Goal: Task Accomplishment & Management: Use online tool/utility

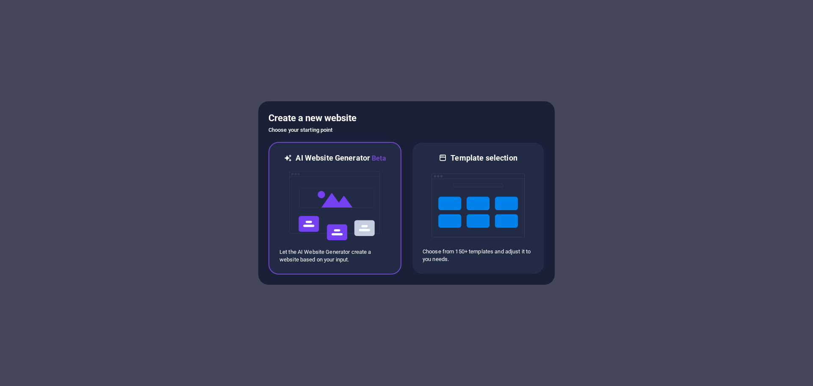
click at [338, 173] on img at bounding box center [334, 205] width 93 height 85
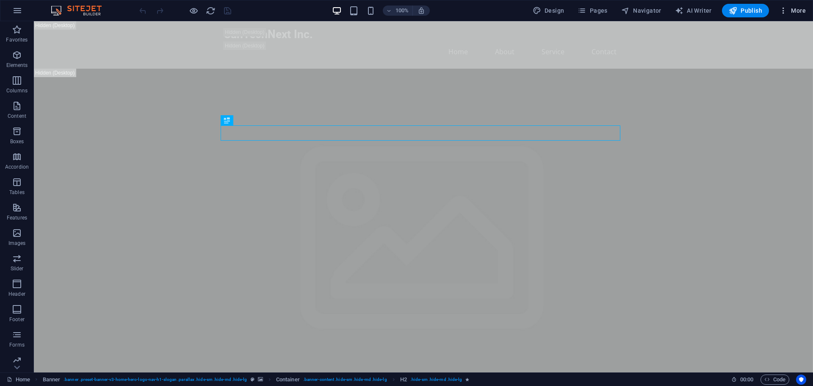
click at [783, 10] on icon "button" at bounding box center [783, 10] width 8 height 8
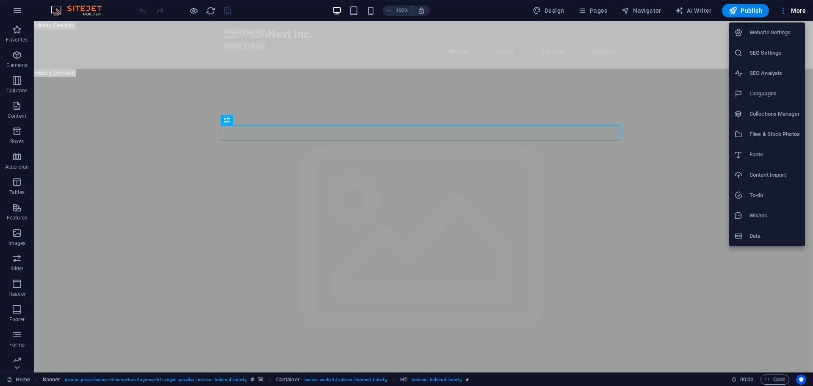
click at [85, 9] on div at bounding box center [406, 193] width 813 height 386
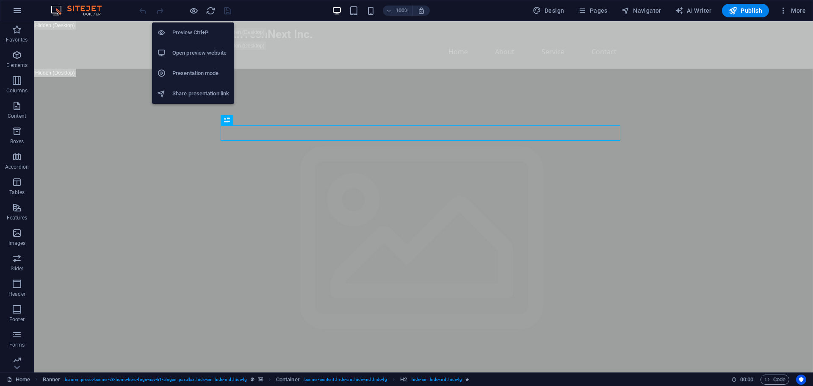
click at [195, 50] on h6 "Open preview website" at bounding box center [200, 53] width 57 height 10
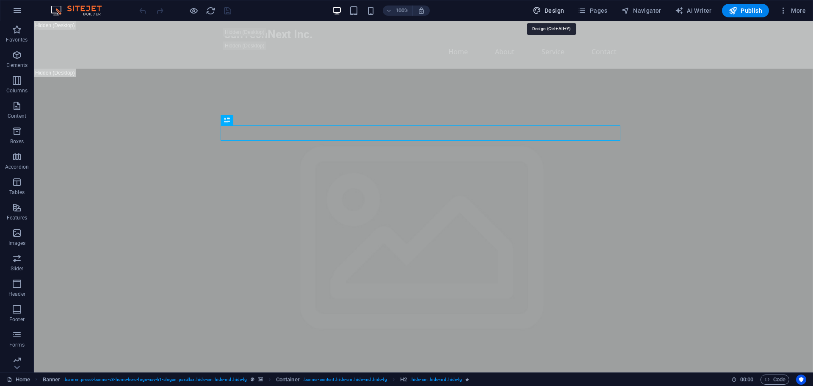
click at [556, 16] on button "Design" at bounding box center [548, 11] width 39 height 14
select select "px"
select select "200"
select select "px"
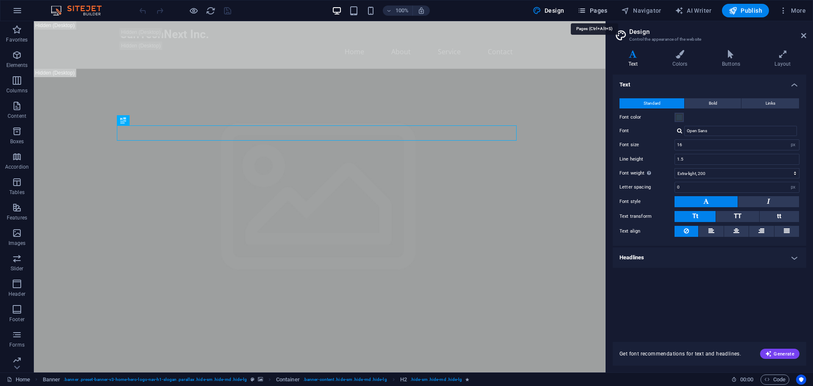
click at [595, 6] on span "Pages" at bounding box center [593, 10] width 30 height 8
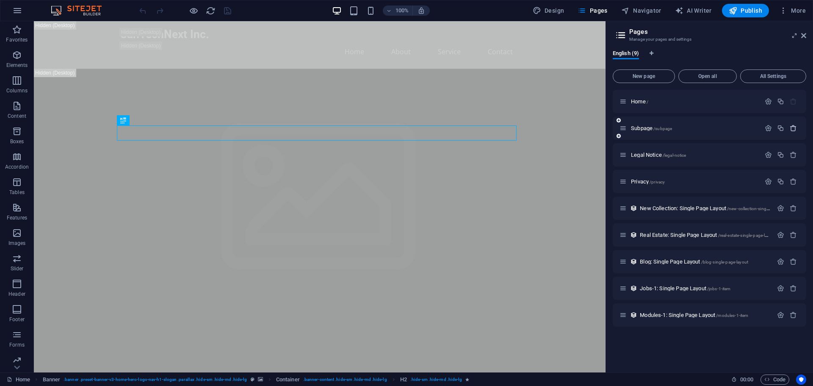
click at [792, 129] on icon "button" at bounding box center [793, 128] width 7 height 7
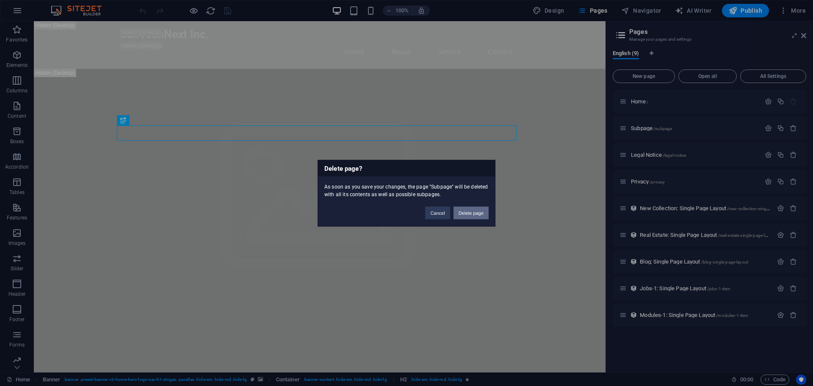
click at [467, 213] on button "Delete page" at bounding box center [471, 212] width 35 height 13
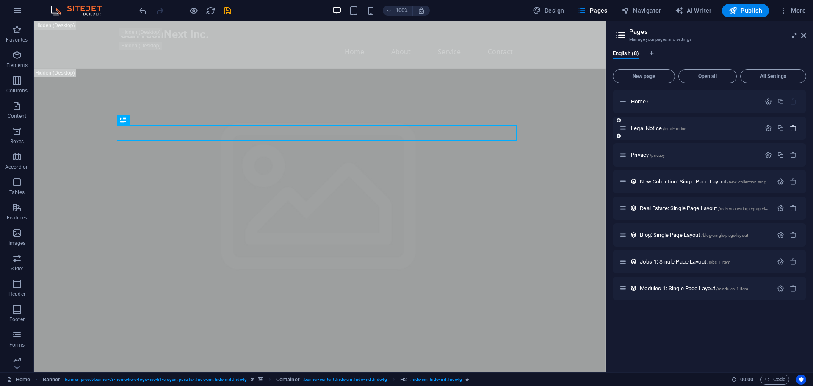
click at [794, 130] on icon "button" at bounding box center [793, 128] width 7 height 7
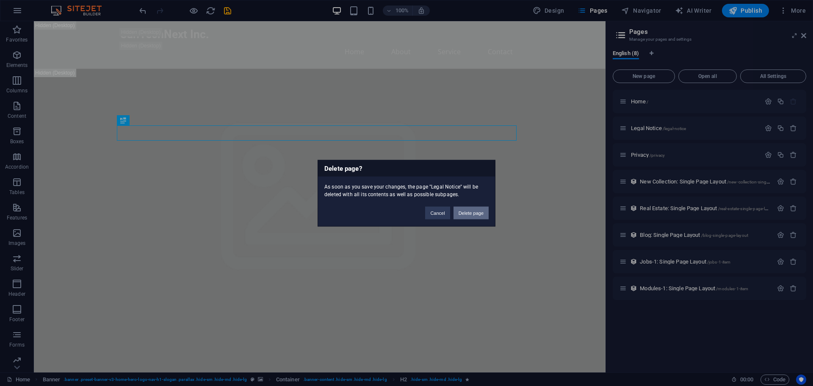
click at [465, 213] on button "Delete page" at bounding box center [471, 212] width 35 height 13
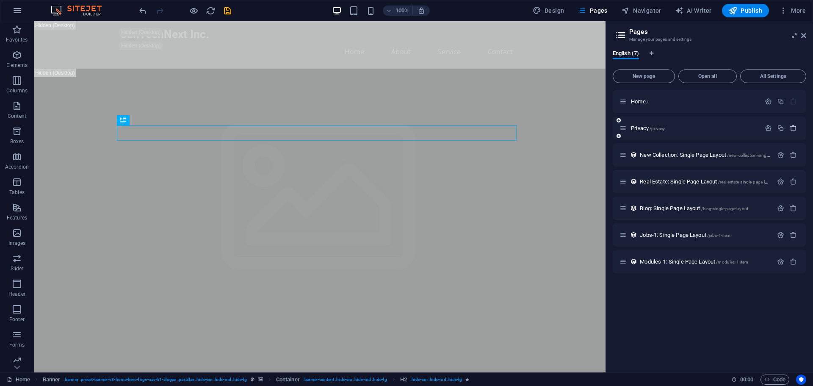
click at [792, 130] on icon "button" at bounding box center [793, 128] width 7 height 7
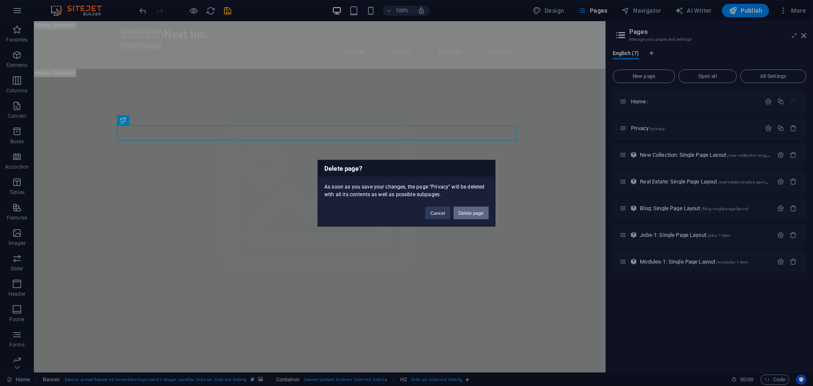
click at [479, 213] on button "Delete page" at bounding box center [471, 212] width 35 height 13
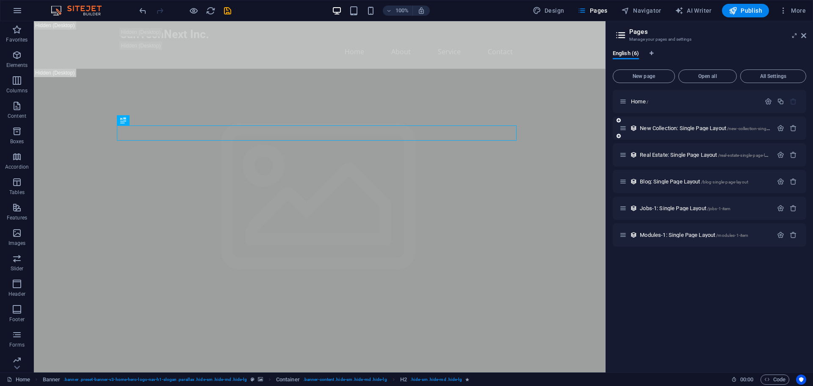
click at [794, 139] on div "New Collection: Single Page Layout /new-collection-single-page-layout" at bounding box center [710, 127] width 194 height 23
click at [793, 132] on div at bounding box center [787, 128] width 25 height 9
click at [792, 129] on icon "button" at bounding box center [793, 128] width 7 height 7
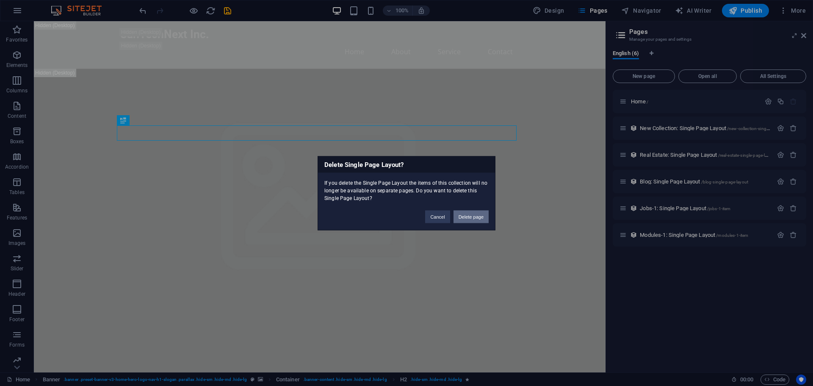
click at [481, 210] on div "Cancel Delete page" at bounding box center [457, 213] width 76 height 22
click at [482, 220] on button "Delete page" at bounding box center [471, 216] width 35 height 13
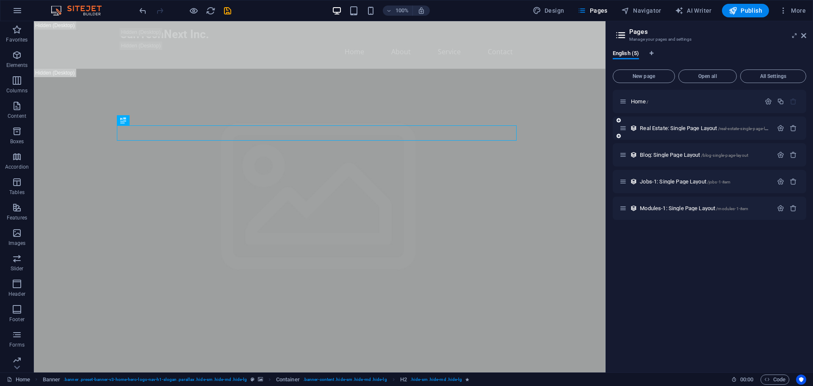
click at [790, 132] on div at bounding box center [787, 128] width 25 height 9
click at [790, 128] on icon "button" at bounding box center [793, 128] width 7 height 7
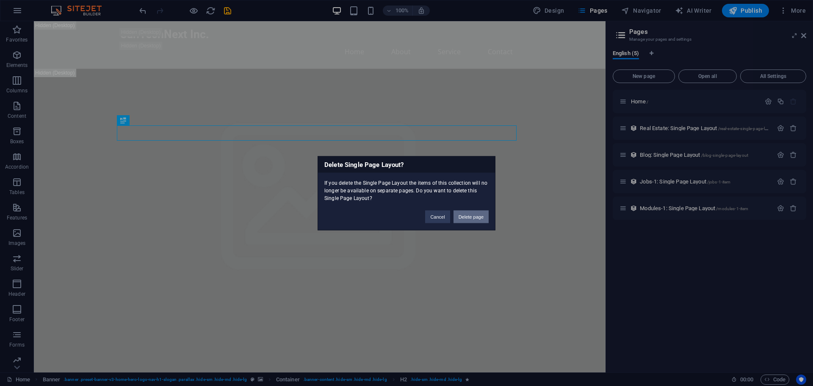
click at [474, 214] on button "Delete page" at bounding box center [471, 216] width 35 height 13
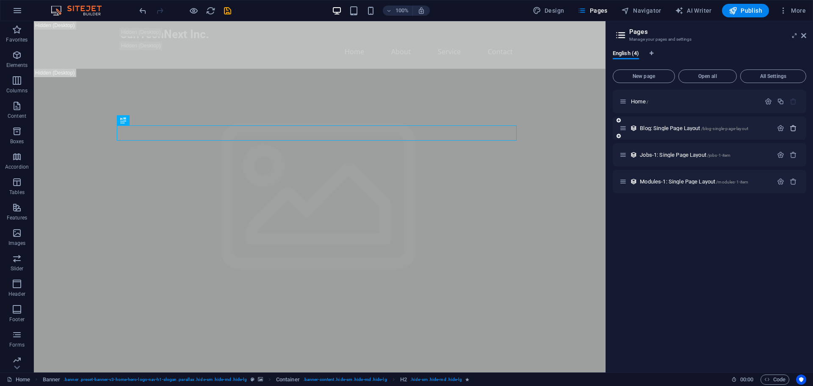
click at [794, 125] on icon "button" at bounding box center [793, 128] width 7 height 7
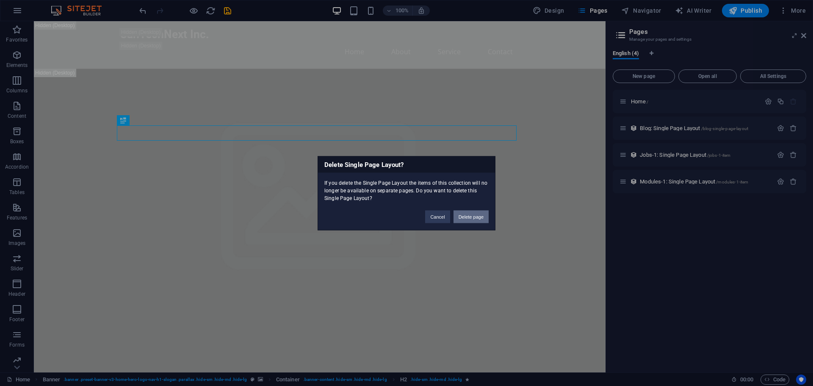
click at [471, 219] on button "Delete page" at bounding box center [471, 216] width 35 height 13
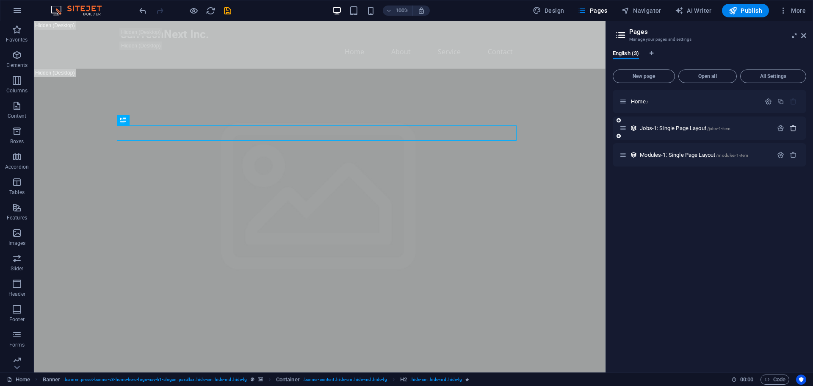
click at [796, 129] on icon "button" at bounding box center [793, 128] width 7 height 7
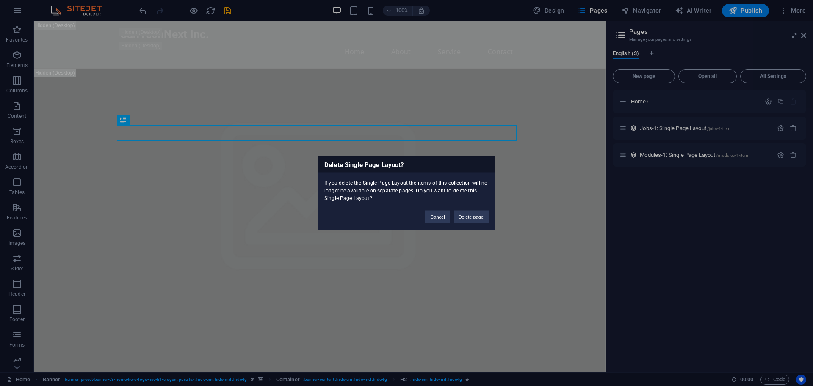
click at [487, 210] on div "Cancel Delete page" at bounding box center [457, 213] width 76 height 22
click at [467, 216] on button "Delete page" at bounding box center [471, 216] width 35 height 13
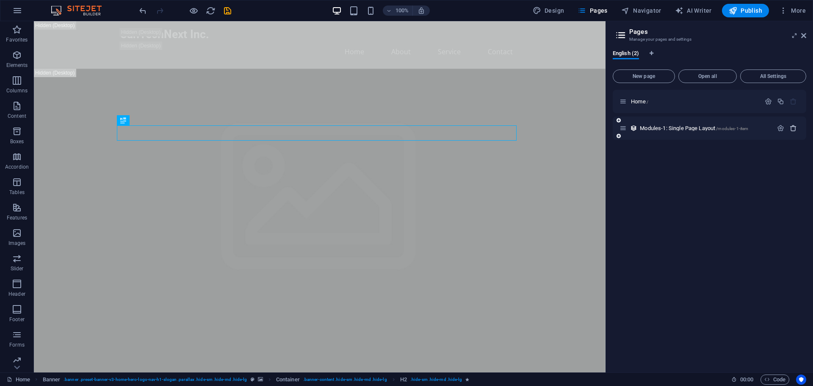
click at [794, 128] on icon "button" at bounding box center [793, 128] width 7 height 7
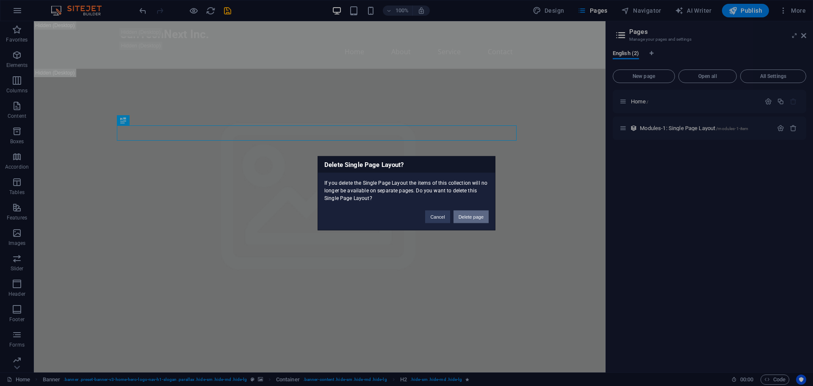
drag, startPoint x: 470, startPoint y: 216, endPoint x: 436, endPoint y: 194, distance: 40.7
click at [470, 216] on button "Delete page" at bounding box center [471, 216] width 35 height 13
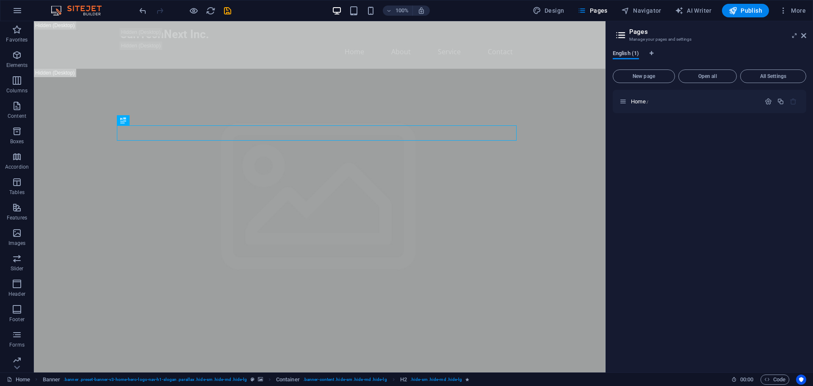
click at [620, 52] on span "English (1)" at bounding box center [626, 54] width 26 height 12
click at [641, 14] on span "Navigator" at bounding box center [641, 10] width 40 height 8
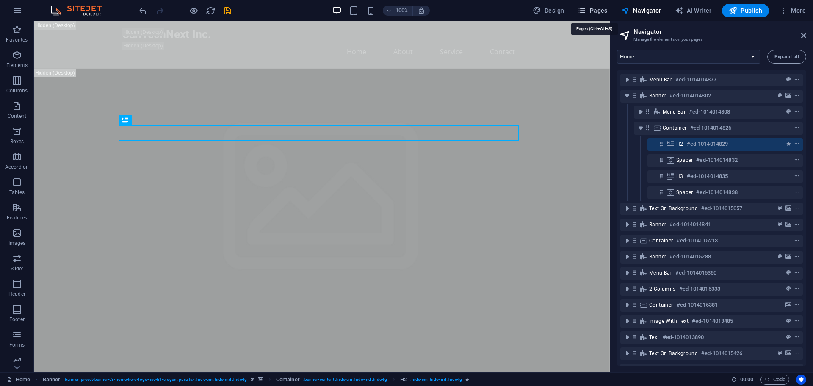
click at [594, 12] on span "Pages" at bounding box center [593, 10] width 30 height 8
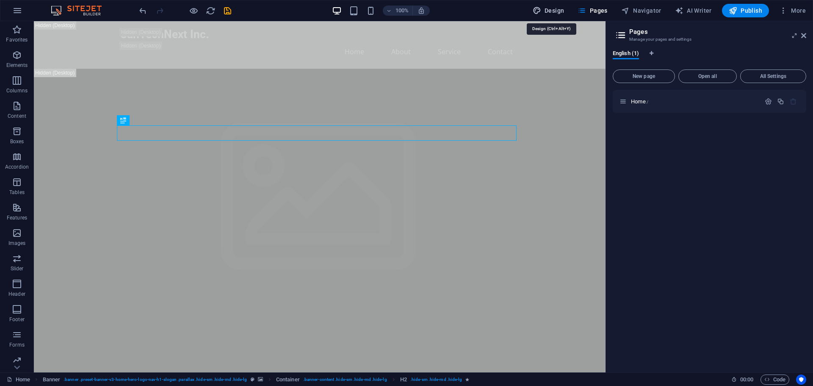
click at [539, 10] on icon "button" at bounding box center [537, 10] width 8 height 8
select select "px"
select select "200"
select select "px"
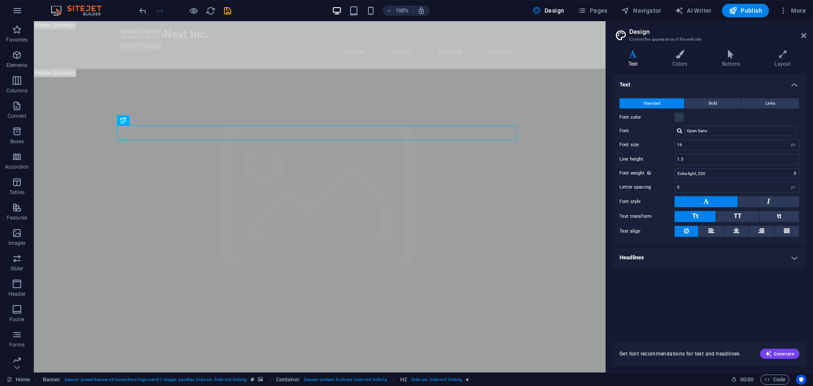
click at [63, 9] on img at bounding box center [81, 11] width 64 height 10
click at [86, 7] on img at bounding box center [81, 11] width 64 height 10
click at [141, 9] on icon "undo" at bounding box center [143, 11] width 10 height 10
click at [161, 11] on icon "redo" at bounding box center [160, 11] width 10 height 10
click at [206, 11] on icon "reload" at bounding box center [211, 11] width 10 height 10
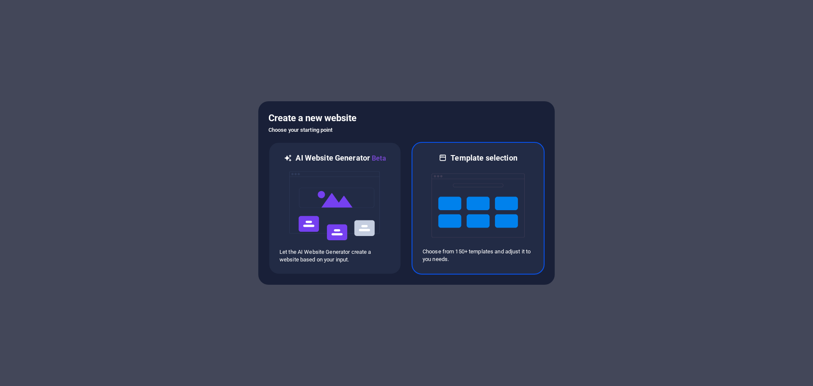
click at [498, 239] on img at bounding box center [478, 205] width 93 height 85
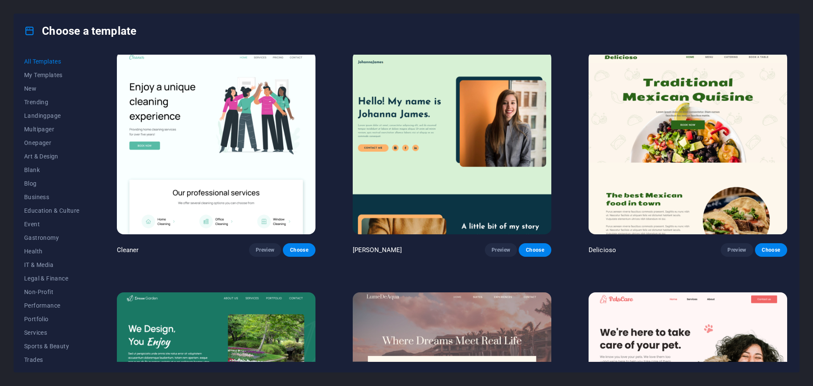
scroll to position [1694, 0]
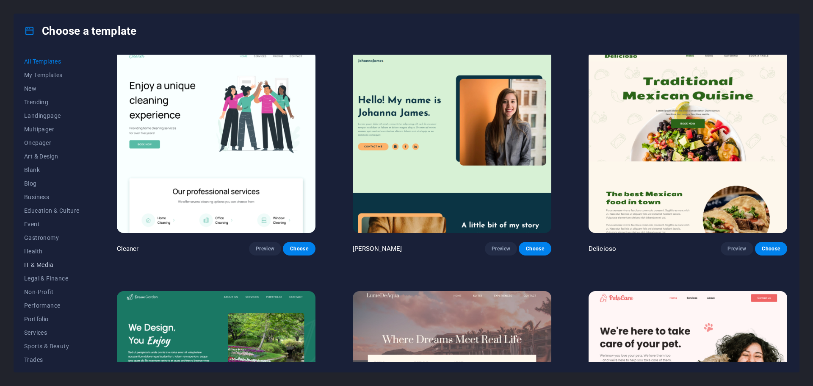
click at [54, 261] on button "IT & Media" at bounding box center [51, 265] width 55 height 14
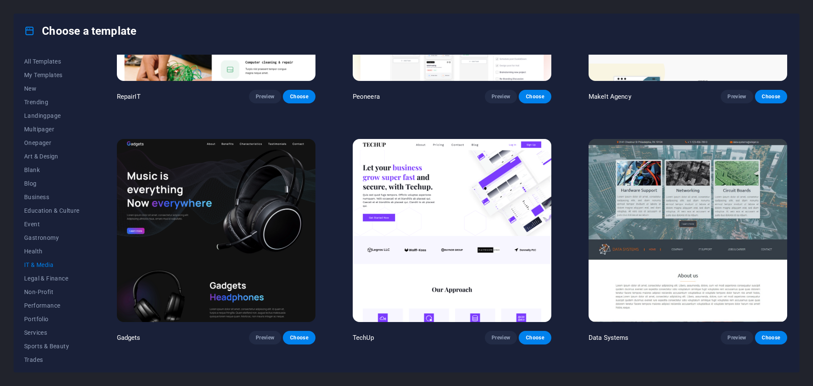
scroll to position [154, 0]
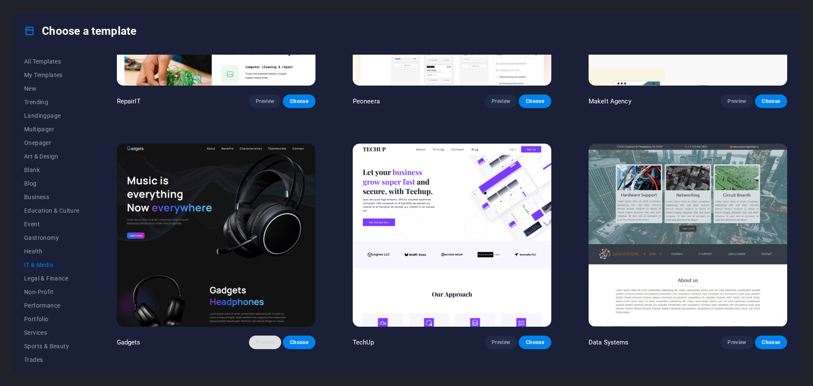
click at [267, 339] on span "Preview" at bounding box center [265, 342] width 19 height 7
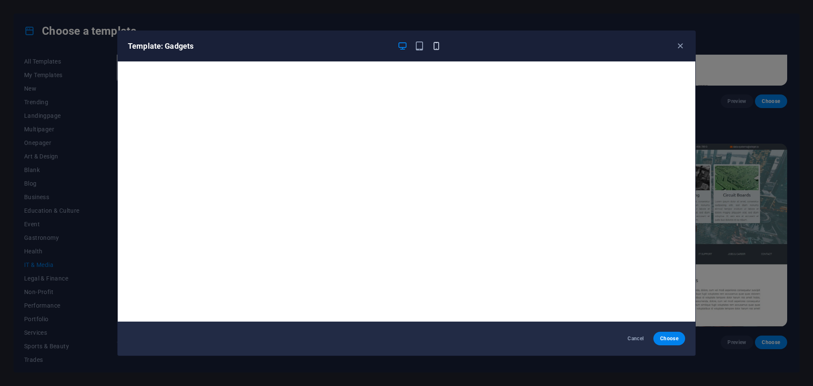
click at [438, 46] on icon "button" at bounding box center [437, 46] width 10 height 10
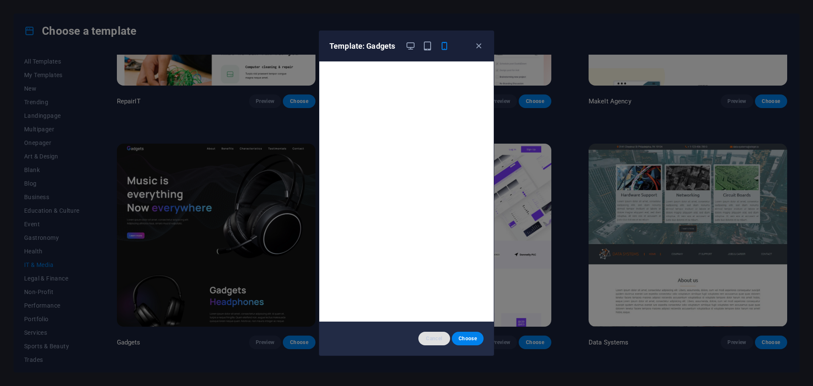
click at [436, 336] on span "Cancel" at bounding box center [434, 338] width 18 height 7
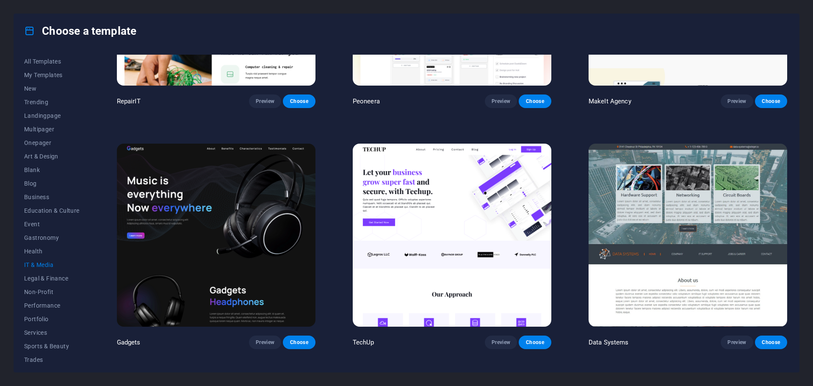
click at [417, 177] on img at bounding box center [452, 235] width 199 height 183
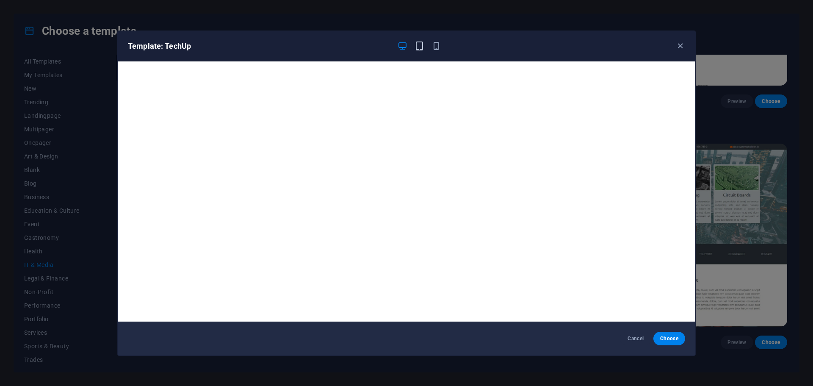
click at [418, 48] on icon "button" at bounding box center [420, 46] width 10 height 10
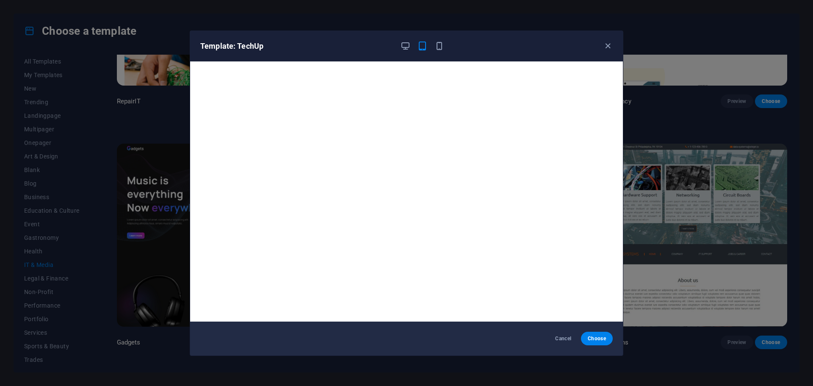
click at [608, 52] on div "Template: TechUp" at bounding box center [406, 46] width 433 height 30
click at [609, 47] on icon "button" at bounding box center [608, 46] width 10 height 10
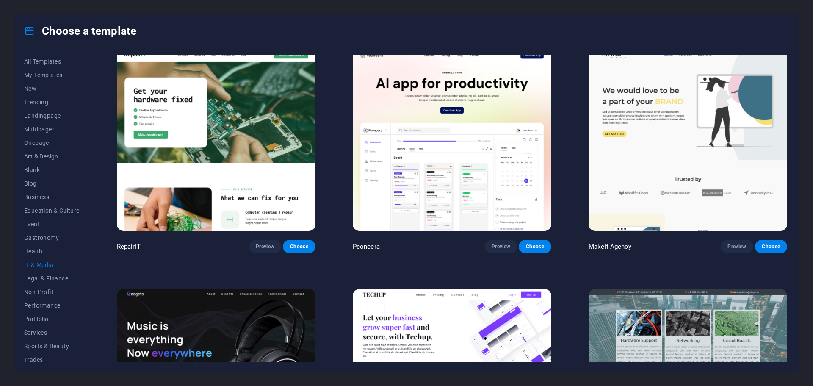
scroll to position [0, 0]
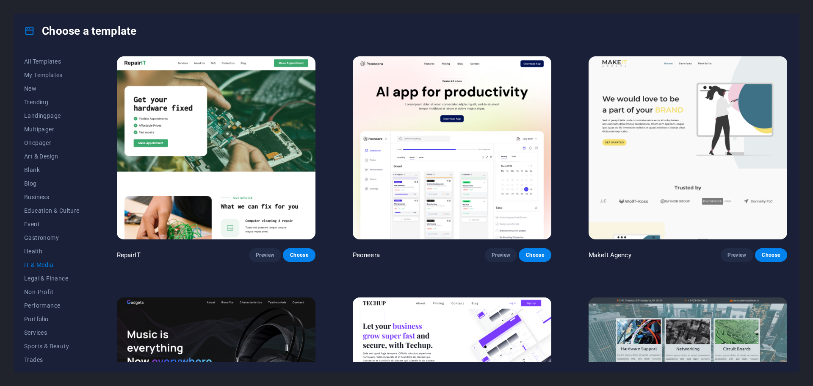
click at [614, 150] on img at bounding box center [688, 147] width 199 height 183
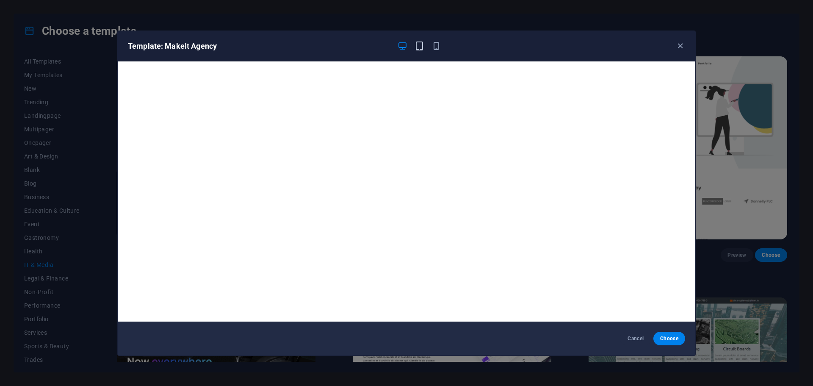
click at [420, 44] on icon "button" at bounding box center [420, 46] width 10 height 10
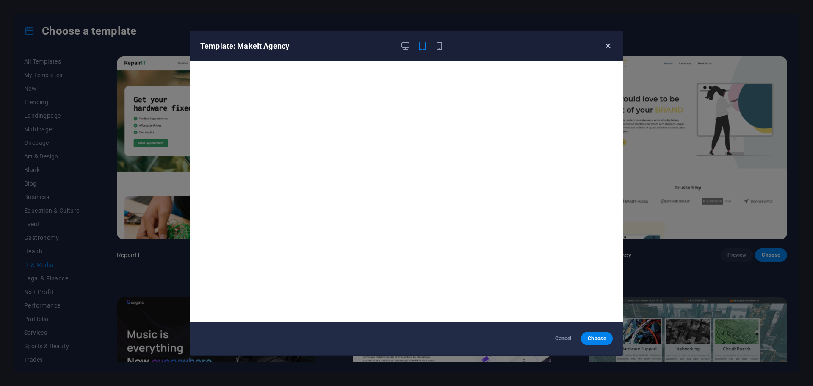
click at [603, 44] on icon "button" at bounding box center [608, 46] width 10 height 10
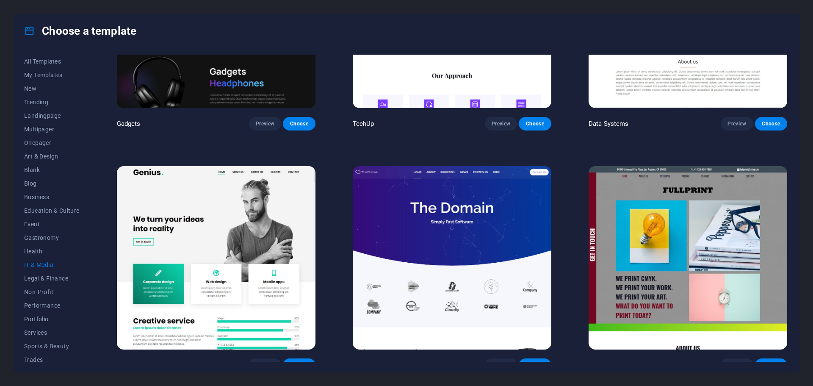
scroll to position [381, 0]
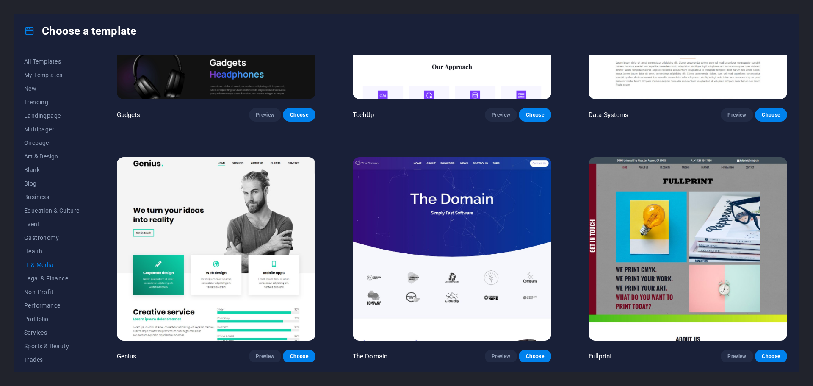
click at [418, 261] on img at bounding box center [452, 248] width 199 height 183
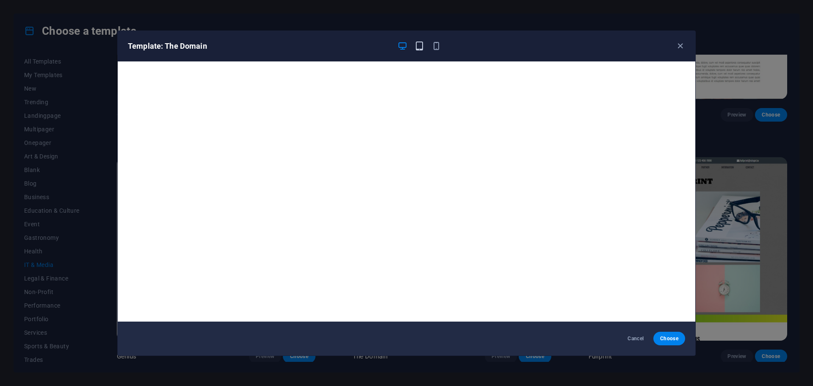
click at [423, 50] on icon "button" at bounding box center [420, 46] width 10 height 10
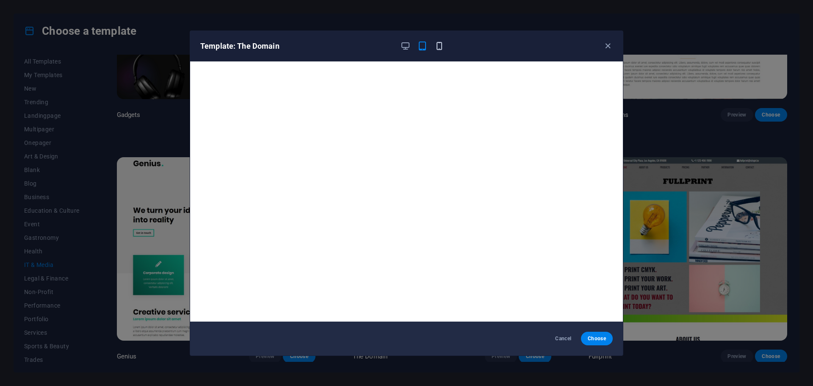
click at [439, 50] on icon "button" at bounding box center [439, 46] width 10 height 10
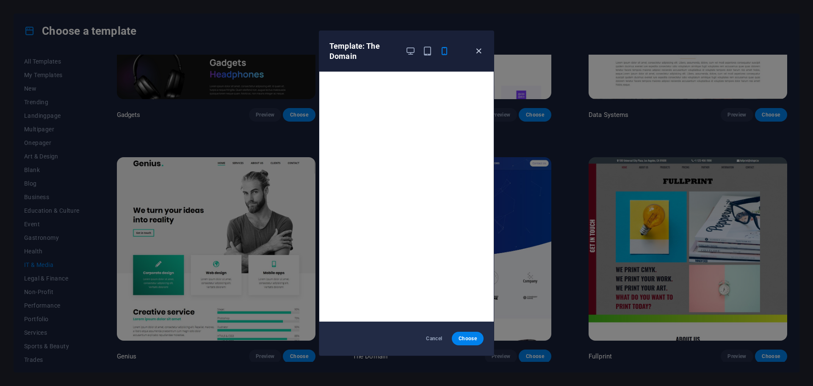
click at [481, 50] on icon "button" at bounding box center [479, 51] width 10 height 10
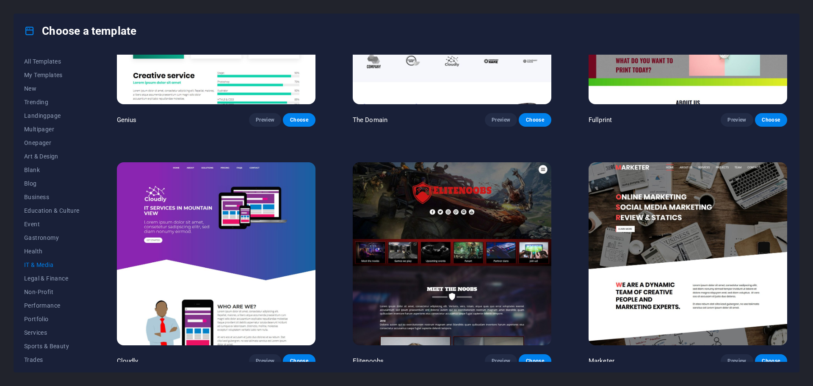
scroll to position [620, 0]
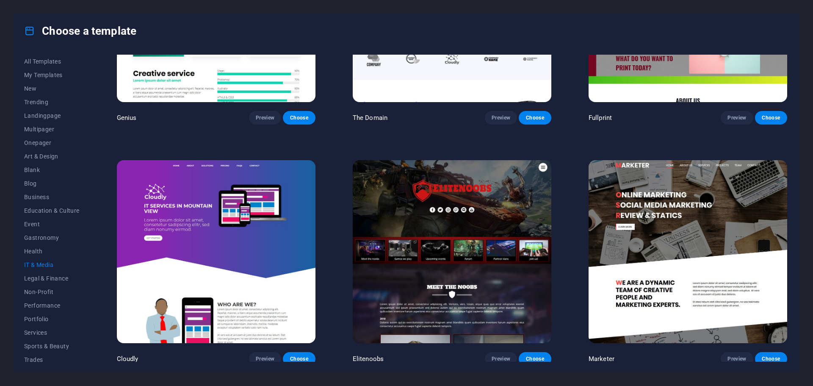
click at [264, 250] on img at bounding box center [216, 251] width 199 height 183
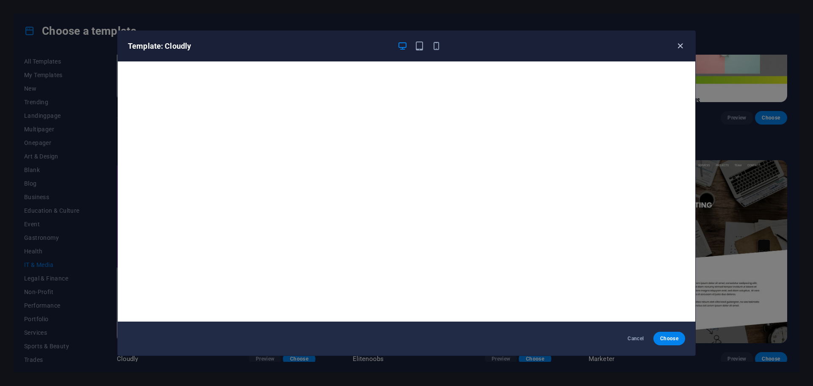
click at [682, 46] on icon "button" at bounding box center [680, 46] width 10 height 10
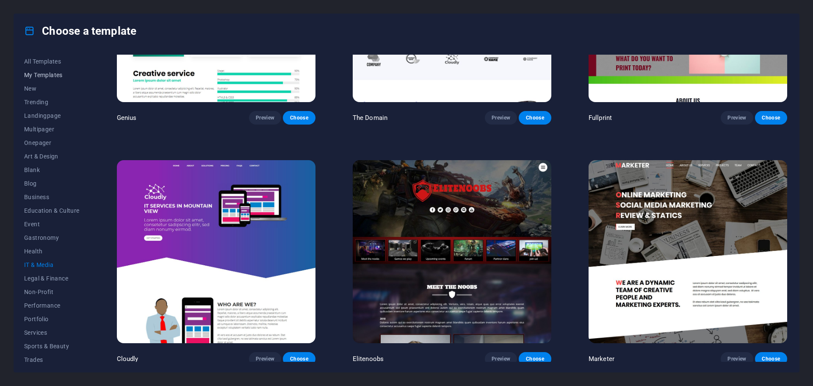
click at [48, 79] on button "My Templates" at bounding box center [51, 75] width 55 height 14
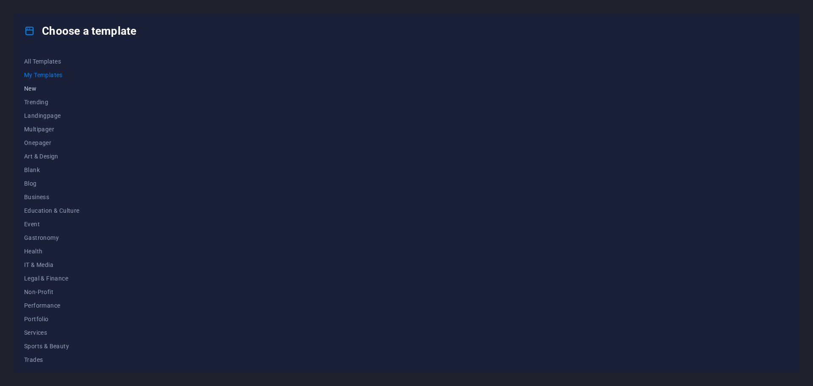
click at [41, 87] on span "New" at bounding box center [51, 88] width 55 height 7
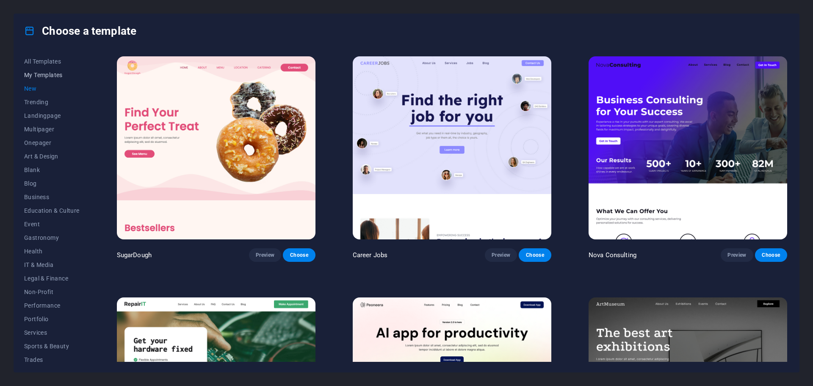
click at [49, 77] on span "My Templates" at bounding box center [51, 75] width 55 height 7
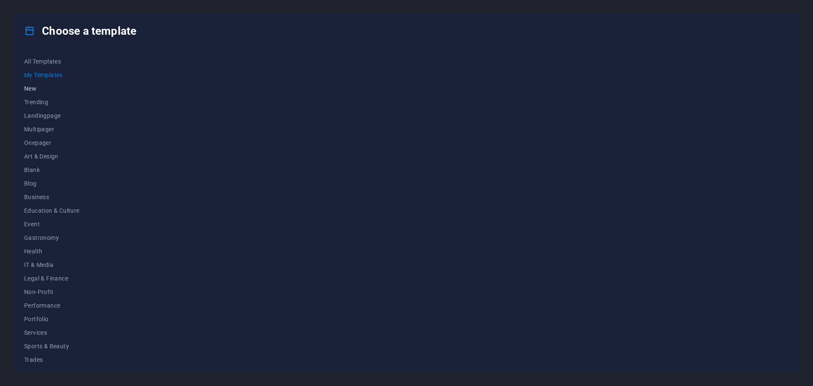
click at [48, 86] on span "New" at bounding box center [51, 88] width 55 height 7
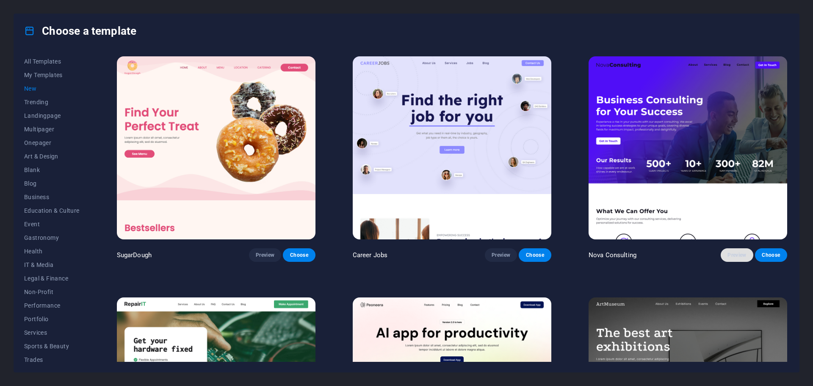
click at [728, 252] on span "Preview" at bounding box center [737, 255] width 19 height 7
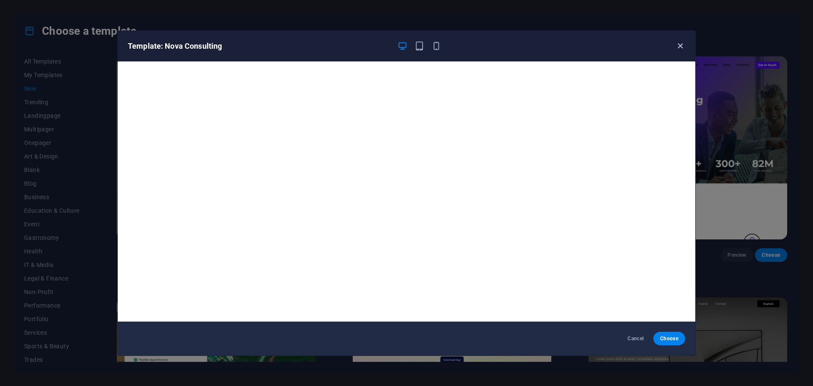
click at [679, 45] on icon "button" at bounding box center [680, 46] width 10 height 10
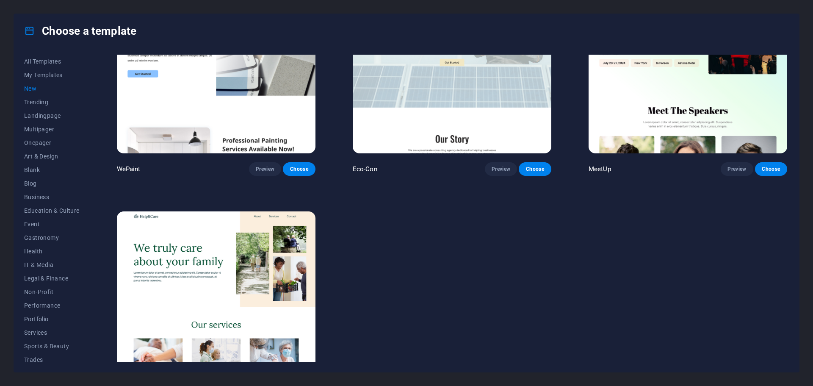
scroll to position [860, 0]
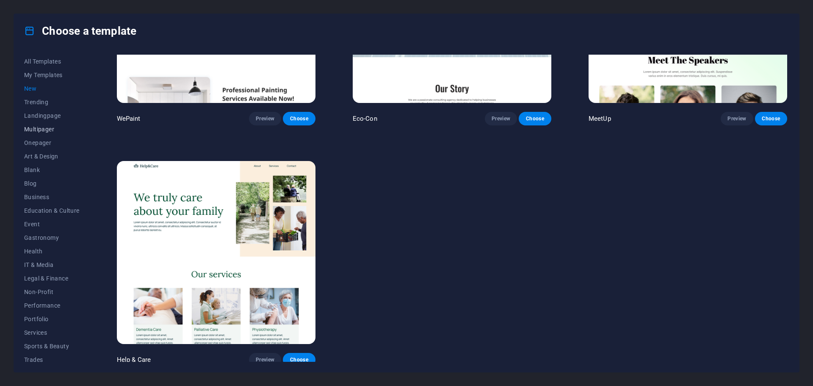
click at [46, 131] on span "Multipager" at bounding box center [51, 129] width 55 height 7
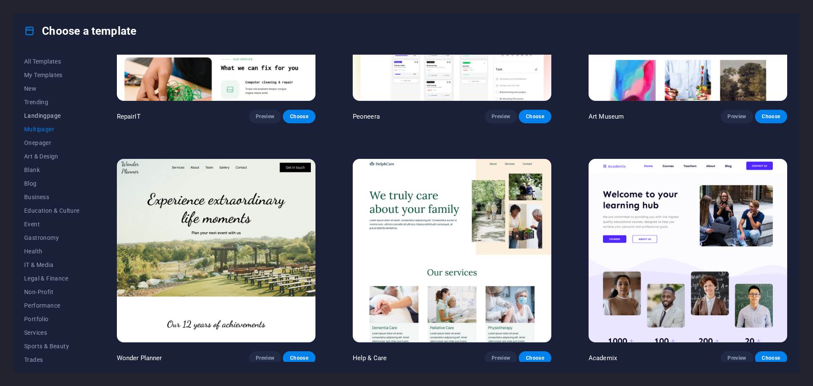
click at [50, 114] on span "Landingpage" at bounding box center [51, 115] width 55 height 7
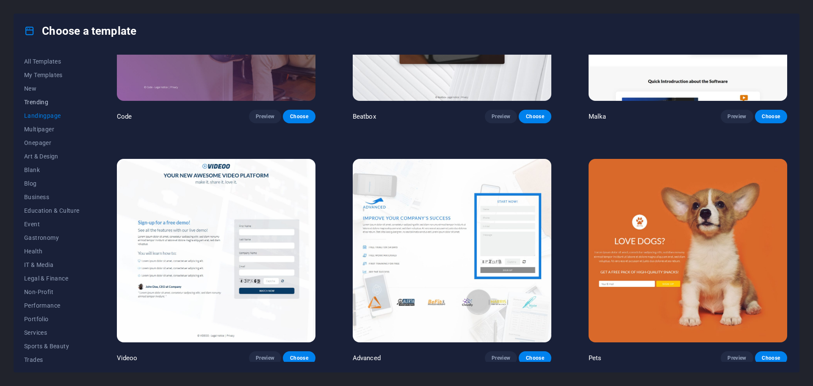
click at [47, 102] on span "Trending" at bounding box center [51, 102] width 55 height 7
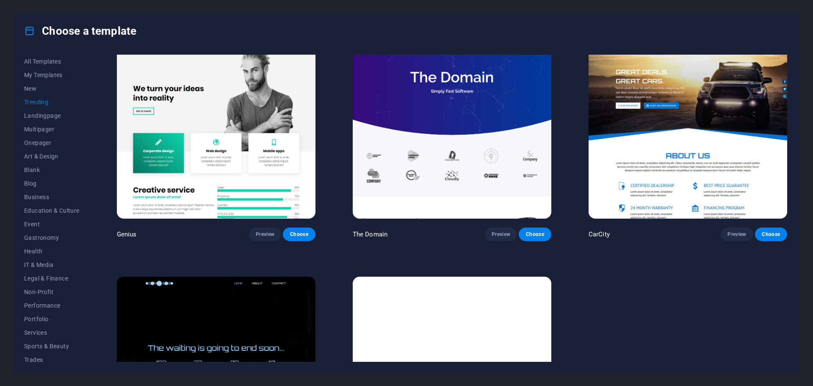
scroll to position [973, 0]
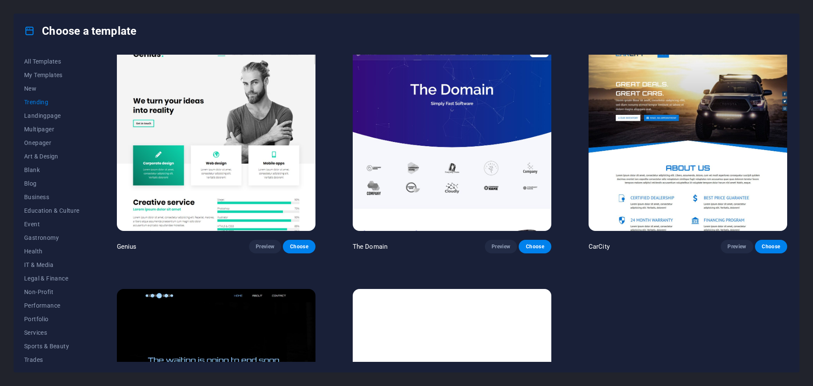
click at [41, 108] on button "Trending" at bounding box center [51, 102] width 55 height 14
click at [45, 116] on span "Landingpage" at bounding box center [51, 115] width 55 height 7
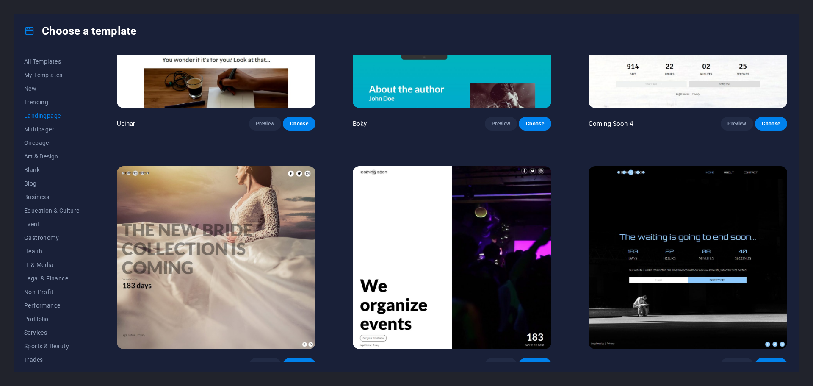
scroll to position [1820, 0]
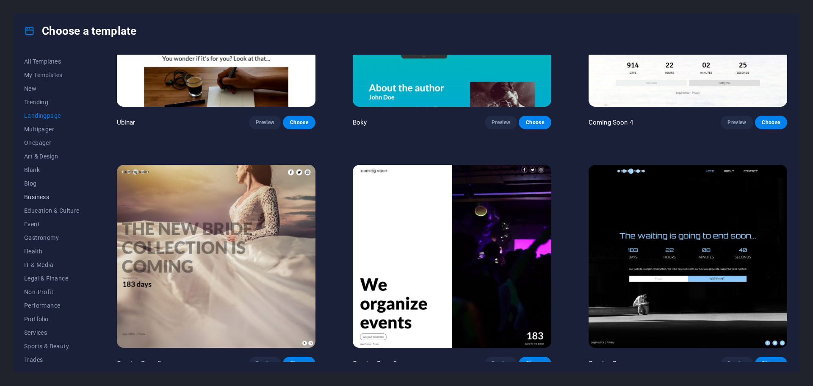
click at [38, 195] on span "Business" at bounding box center [51, 197] width 55 height 7
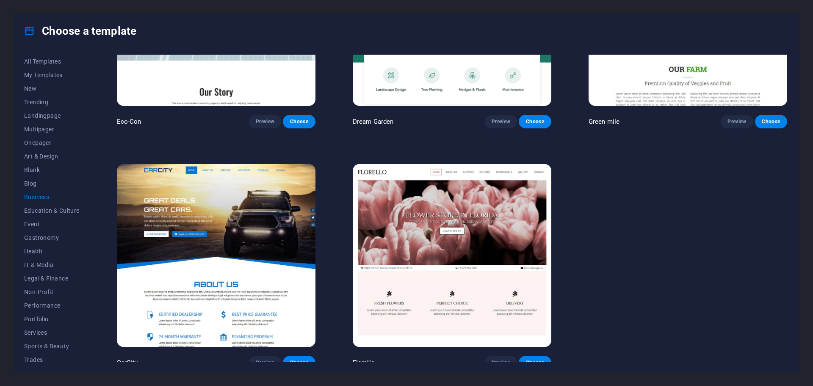
scroll to position [139, 0]
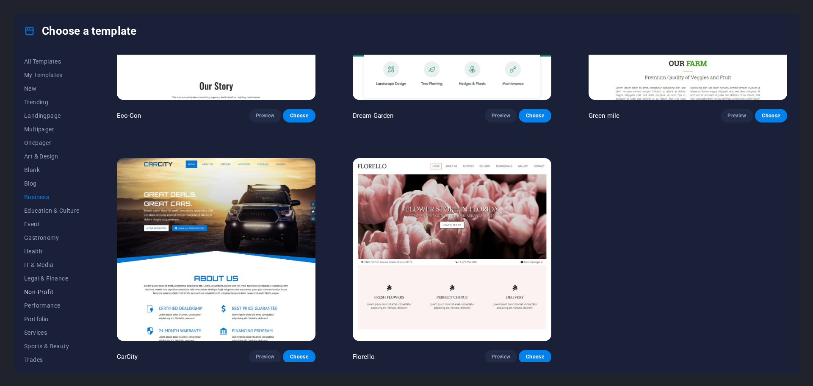
click at [47, 291] on span "Non-Profit" at bounding box center [51, 291] width 55 height 7
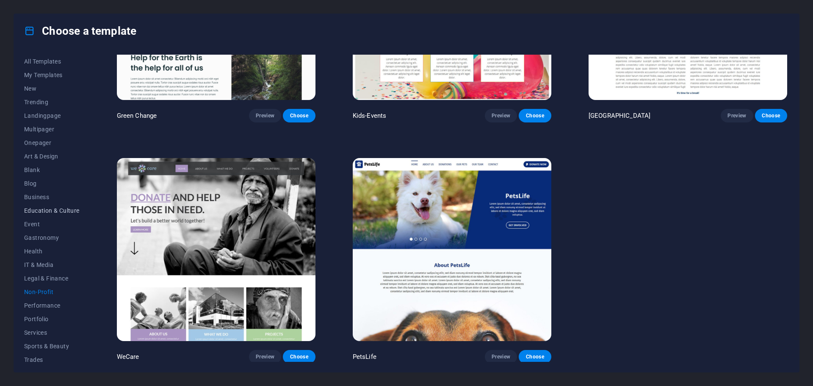
click at [54, 211] on span "Education & Culture" at bounding box center [51, 210] width 55 height 7
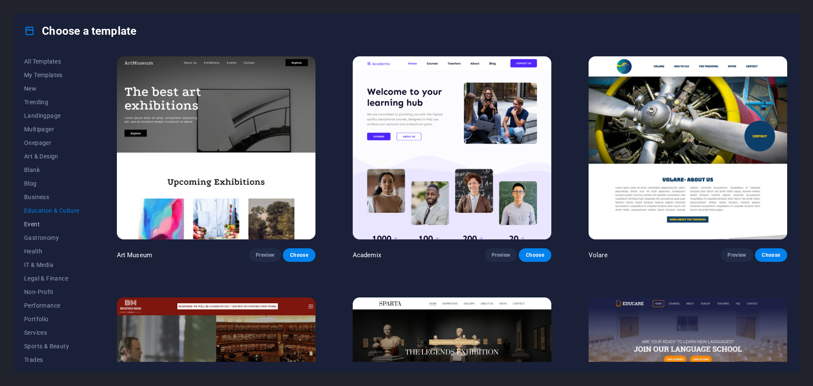
click at [32, 223] on span "Event" at bounding box center [51, 224] width 55 height 7
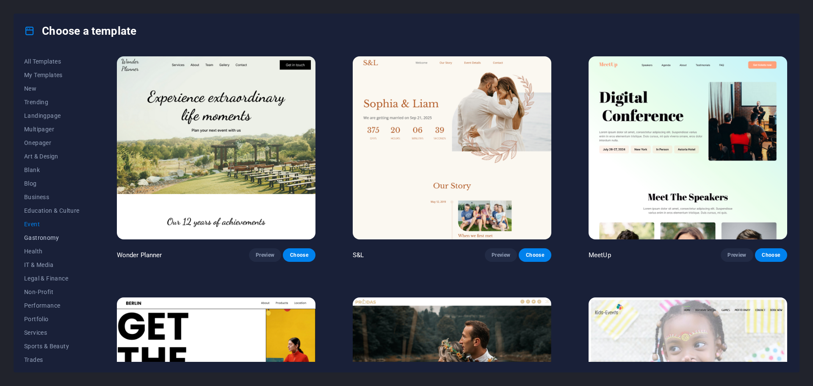
click at [33, 238] on span "Gastronomy" at bounding box center [51, 237] width 55 height 7
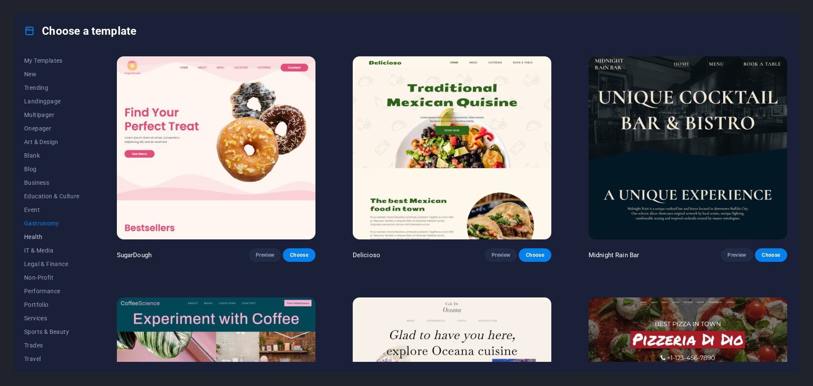
scroll to position [32, 0]
click at [45, 313] on span "Sports & Beauty" at bounding box center [51, 314] width 55 height 7
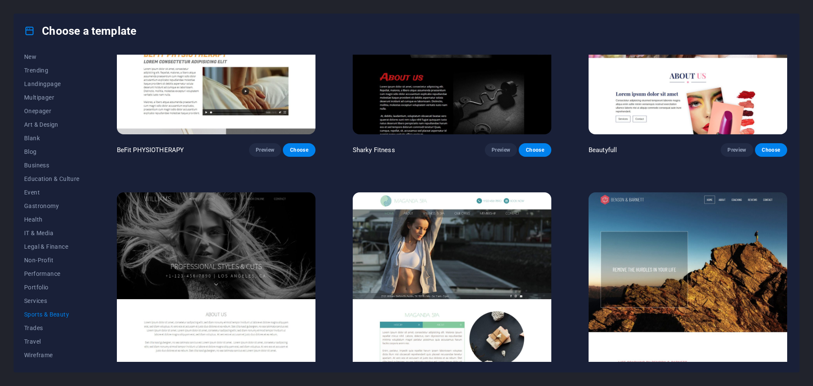
scroll to position [860, 0]
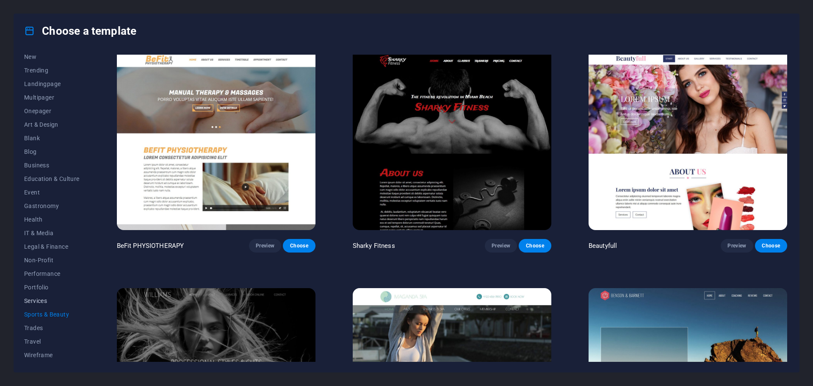
click at [29, 302] on span "Services" at bounding box center [51, 300] width 55 height 7
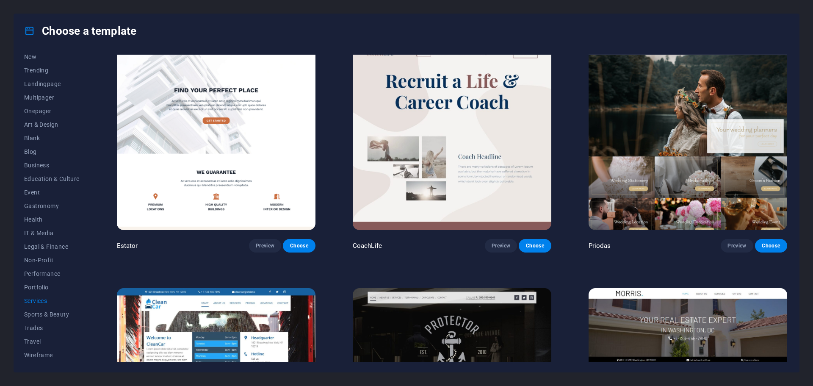
scroll to position [733, 0]
click at [809, 132] on div "Choose a template All Templates My Templates New Trending Landingpage Multipage…" at bounding box center [406, 193] width 813 height 386
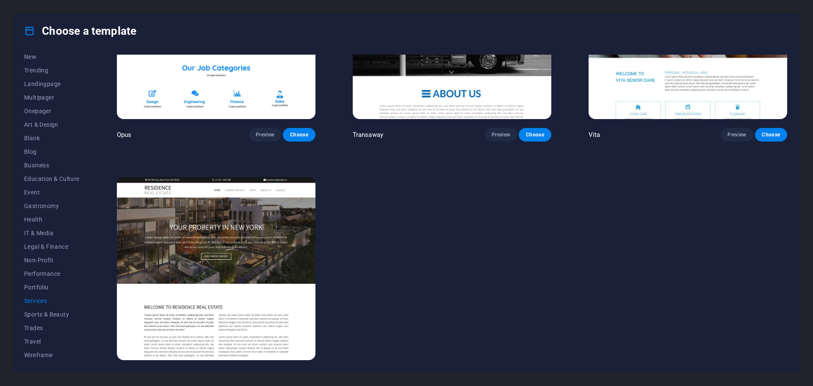
scroll to position [1580, 0]
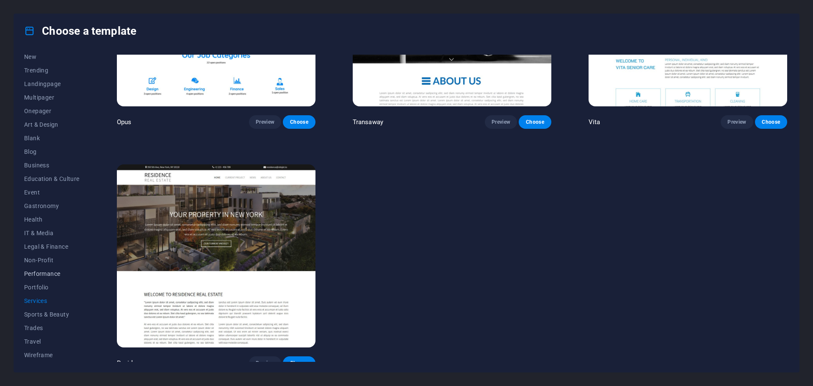
click at [43, 278] on button "Performance" at bounding box center [51, 274] width 55 height 14
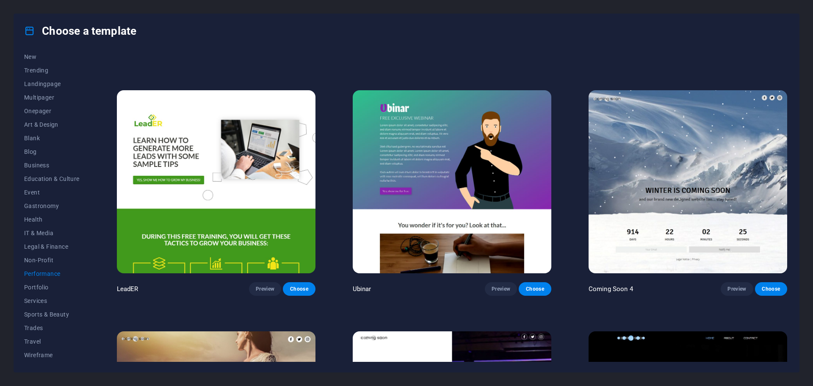
scroll to position [719, 0]
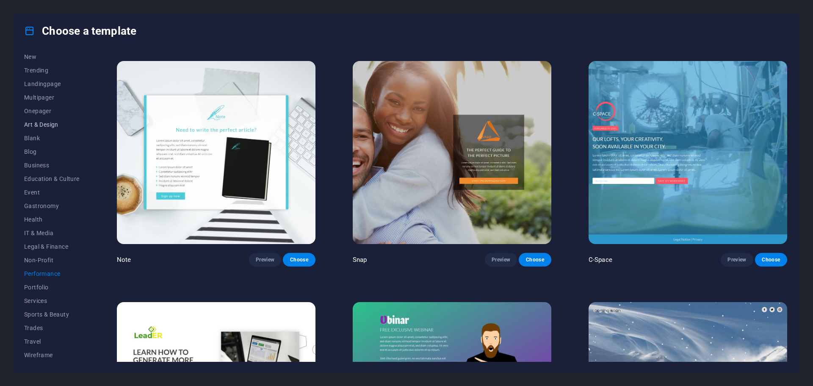
click at [48, 125] on span "Art & Design" at bounding box center [51, 124] width 55 height 7
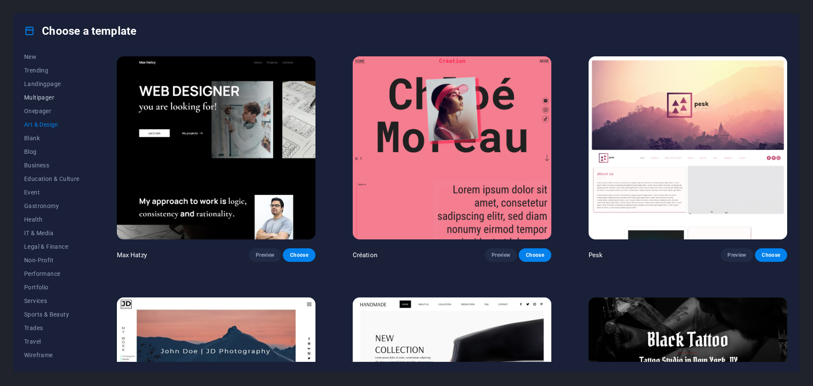
click at [39, 92] on button "Multipager" at bounding box center [51, 98] width 55 height 14
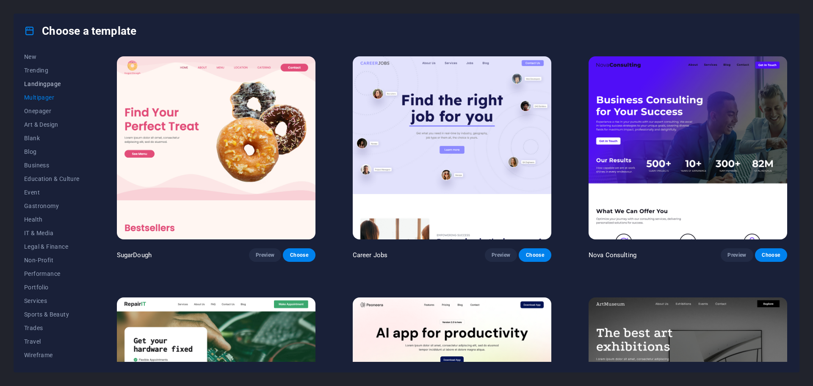
click at [41, 83] on span "Landingpage" at bounding box center [51, 83] width 55 height 7
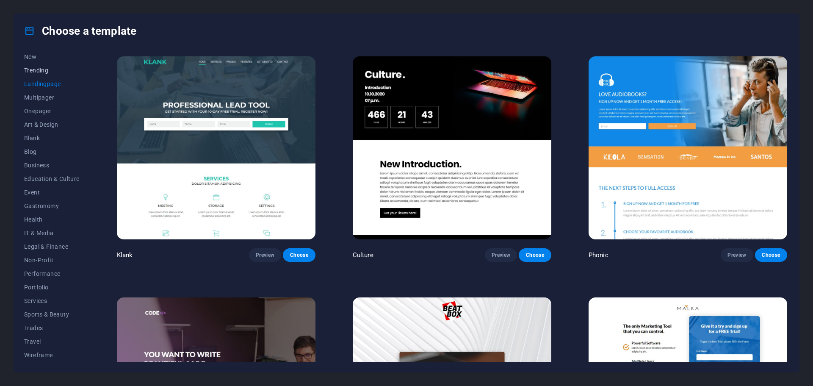
click at [42, 72] on span "Trending" at bounding box center [51, 70] width 55 height 7
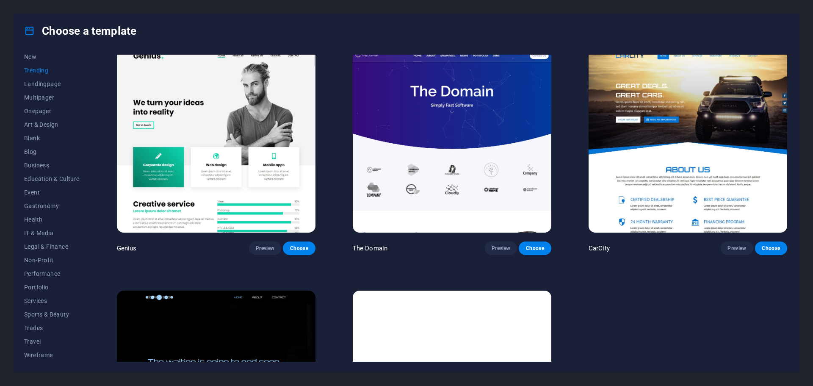
scroll to position [974, 0]
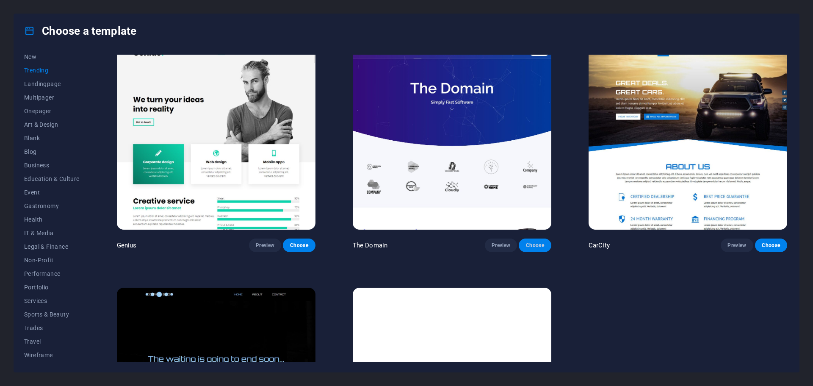
click at [530, 242] on span "Choose" at bounding box center [535, 245] width 19 height 7
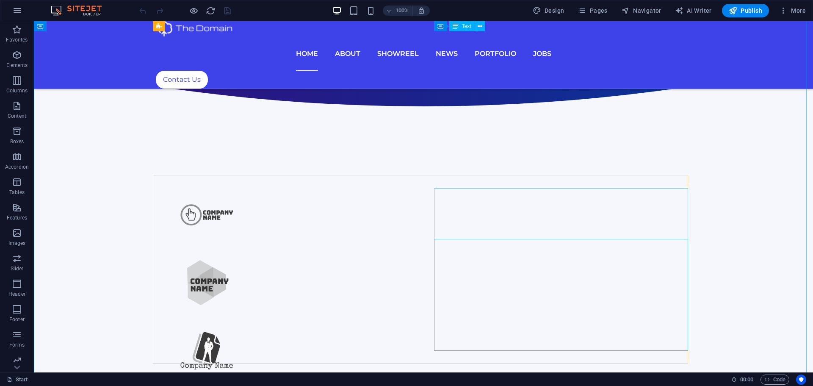
scroll to position [85, 0]
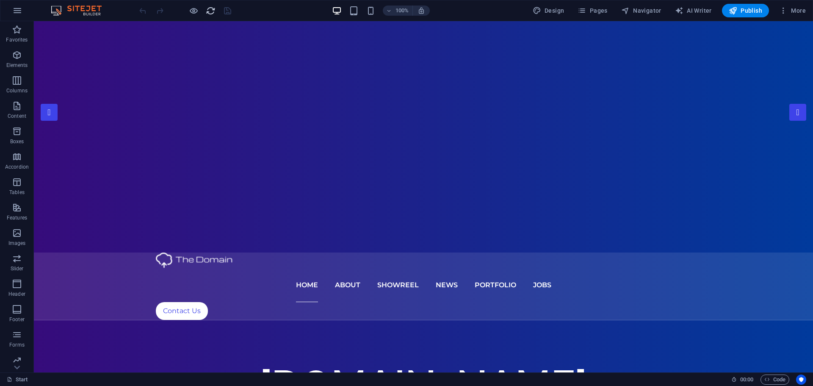
click at [210, 11] on icon "reload" at bounding box center [211, 11] width 10 height 10
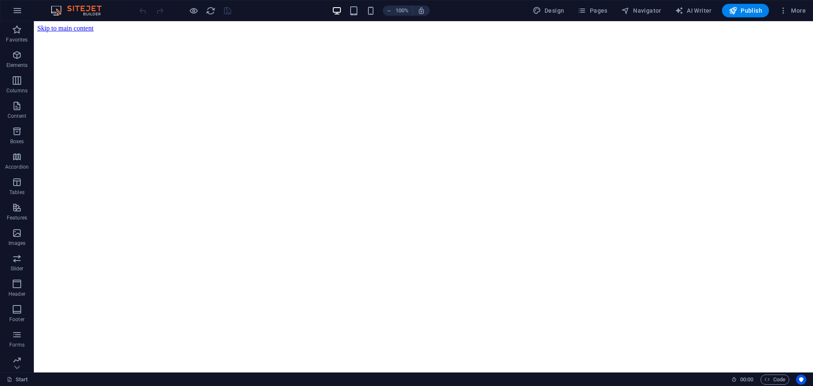
scroll to position [0, 0]
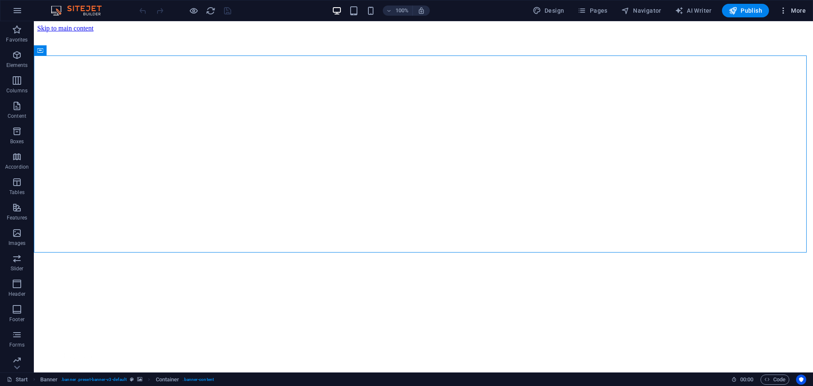
click at [785, 8] on icon "button" at bounding box center [783, 10] width 8 height 8
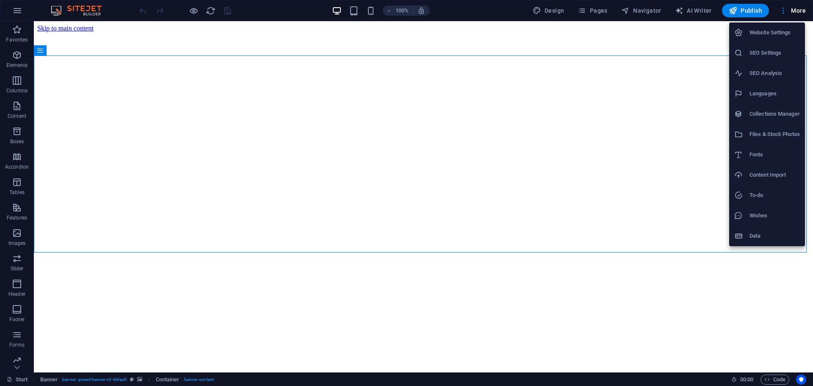
click at [767, 36] on h6 "Website Settings" at bounding box center [775, 33] width 50 height 10
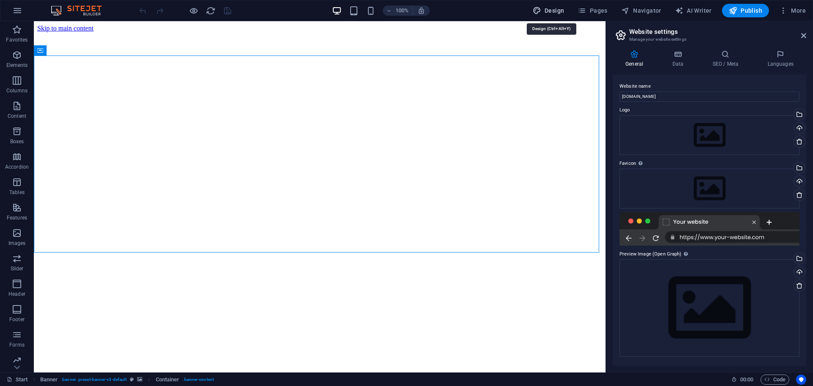
click at [559, 12] on span "Design" at bounding box center [549, 10] width 32 height 8
select select "px"
select select "300"
select select "px"
select select "600"
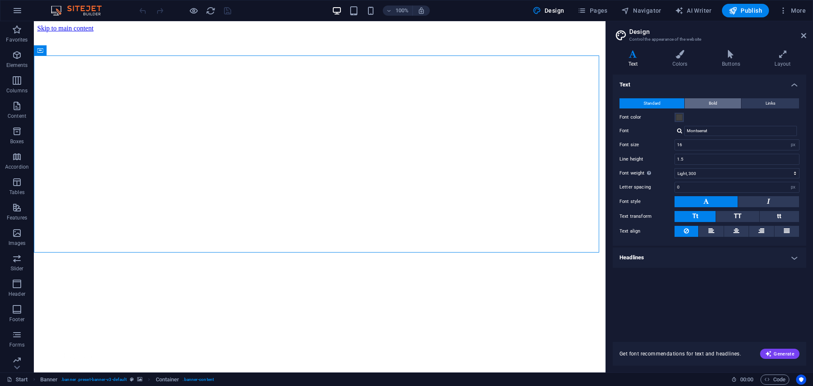
click at [706, 101] on button "Bold" at bounding box center [713, 103] width 56 height 10
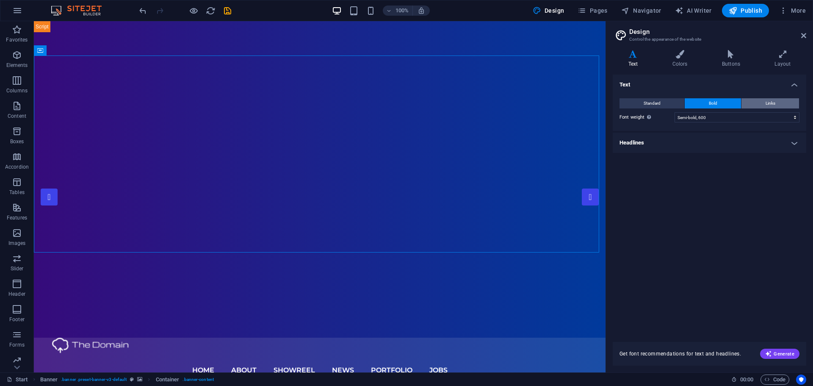
click at [772, 105] on span "Links" at bounding box center [771, 103] width 10 height 10
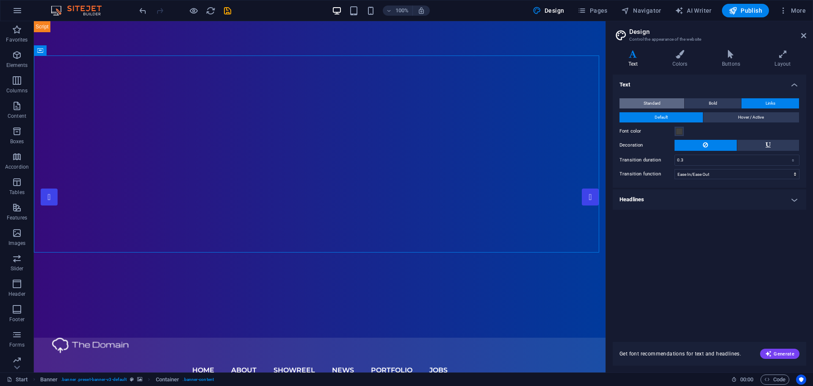
click at [668, 107] on button "Standard" at bounding box center [652, 103] width 65 height 10
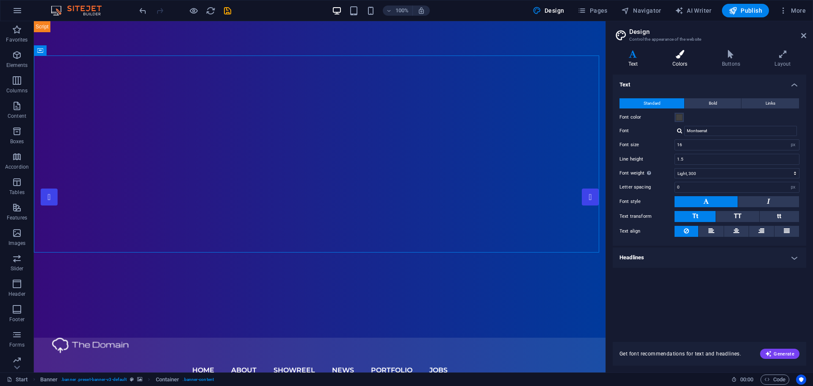
click at [680, 63] on h4 "Colors" at bounding box center [682, 59] width 50 height 18
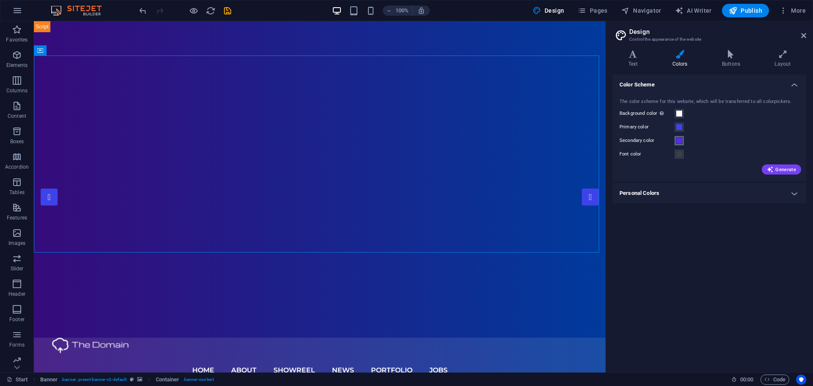
click at [678, 141] on span at bounding box center [679, 140] width 7 height 7
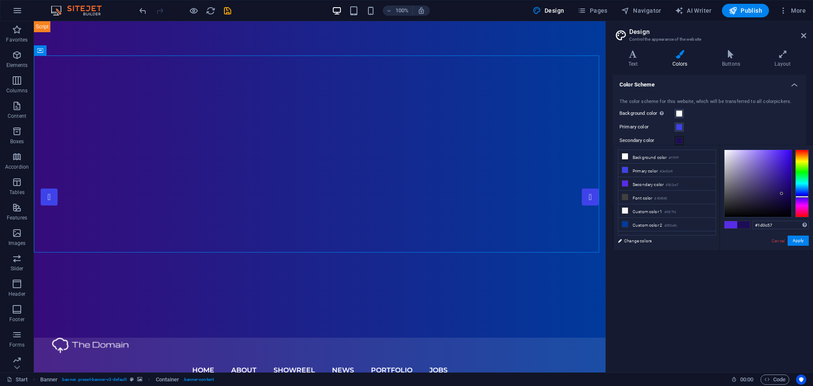
drag, startPoint x: 748, startPoint y: 190, endPoint x: 782, endPoint y: 194, distance: 34.1
click at [782, 194] on div at bounding box center [758, 183] width 67 height 67
type input "#53505e"
drag, startPoint x: 771, startPoint y: 193, endPoint x: 734, endPoint y: 192, distance: 36.9
click at [734, 192] on div at bounding box center [758, 183] width 67 height 67
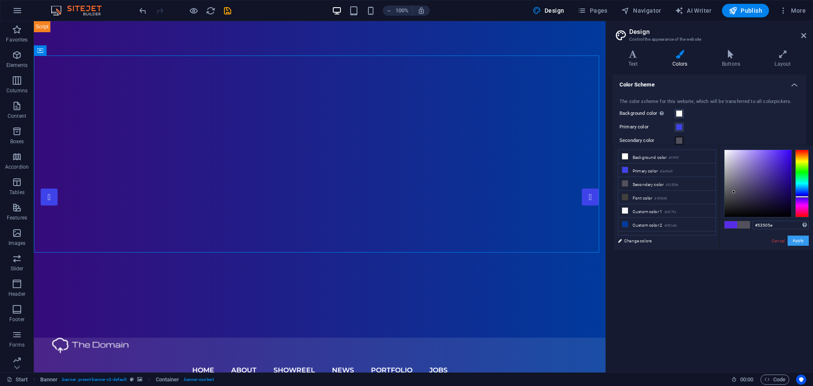
click at [798, 242] on button "Apply" at bounding box center [798, 240] width 21 height 10
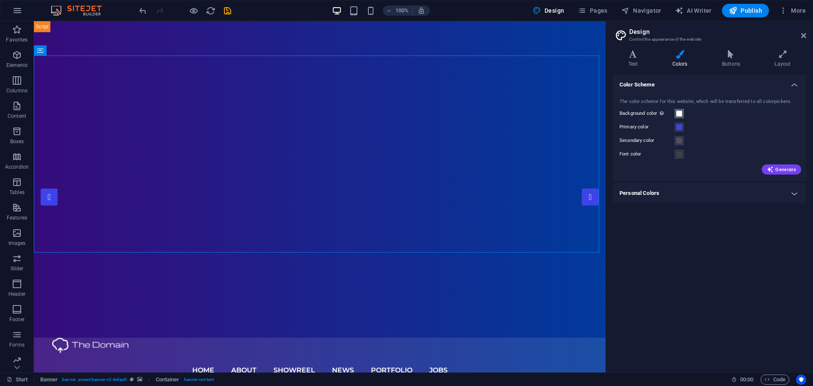
click at [678, 111] on span at bounding box center [679, 113] width 7 height 7
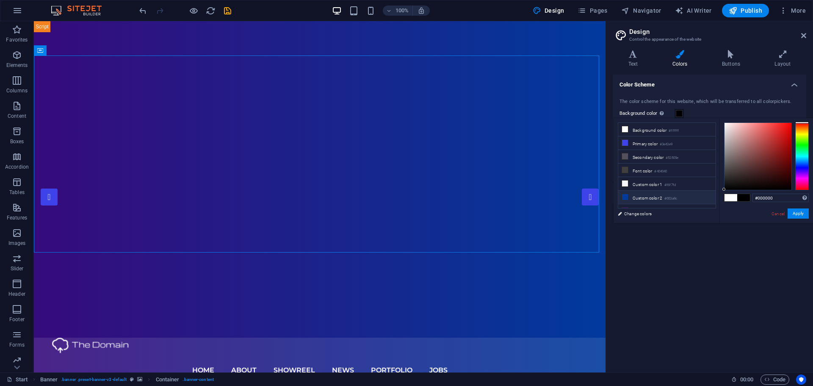
drag, startPoint x: 735, startPoint y: 156, endPoint x: 711, endPoint y: 194, distance: 44.5
click at [711, 194] on div "less Background color #ffffff Primary color #3e43e9 Secondary color #53505e Fon…" at bounding box center [713, 170] width 199 height 105
click at [791, 213] on button "Apply" at bounding box center [798, 213] width 21 height 10
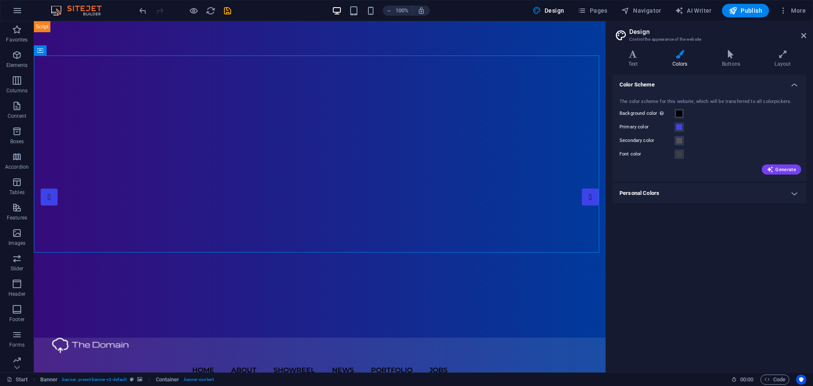
click at [735, 192] on h4 "Personal Colors" at bounding box center [710, 193] width 194 height 20
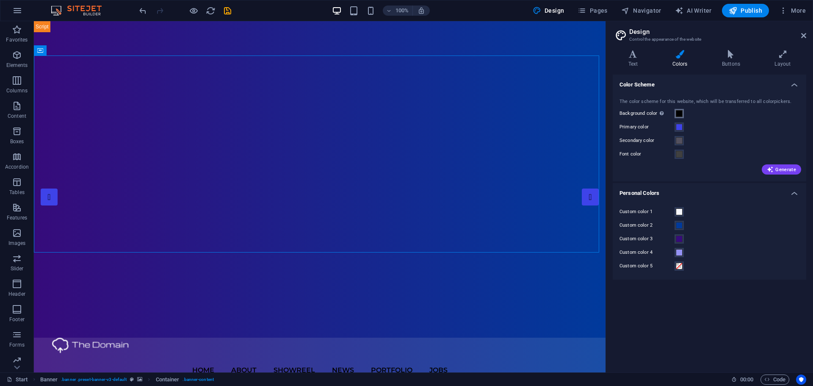
click at [677, 115] on span at bounding box center [679, 113] width 7 height 7
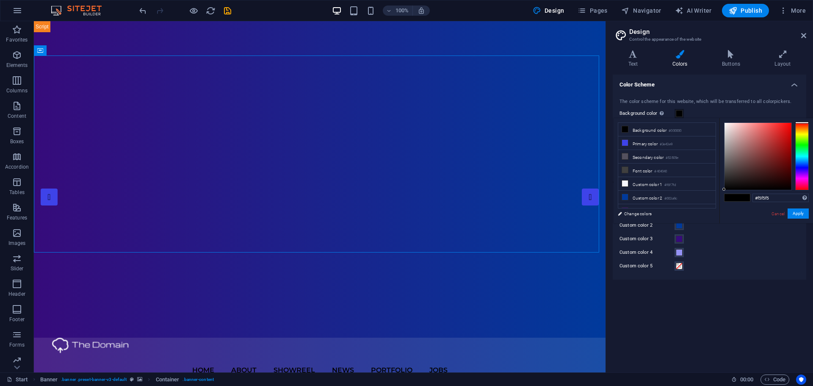
type input "#ffffff"
drag, startPoint x: 716, startPoint y: 115, endPoint x: 700, endPoint y: 89, distance: 30.0
click at [700, 89] on body "cantechnext.com Start Favorites Elements Columns Content Boxes Accordion Tables…" at bounding box center [406, 193] width 813 height 386
click at [794, 212] on button "Apply" at bounding box center [798, 213] width 21 height 10
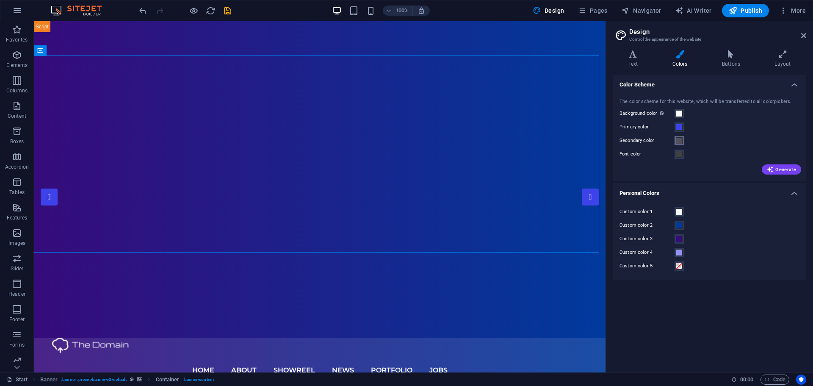
click at [681, 142] on span at bounding box center [679, 140] width 7 height 7
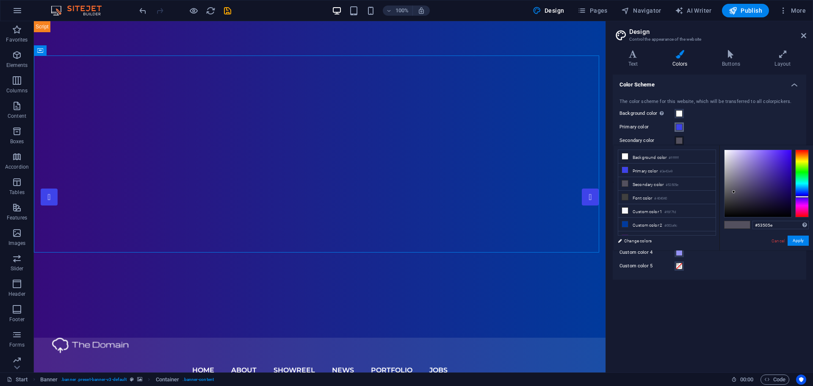
click at [683, 127] on button "Primary color" at bounding box center [679, 126] width 9 height 9
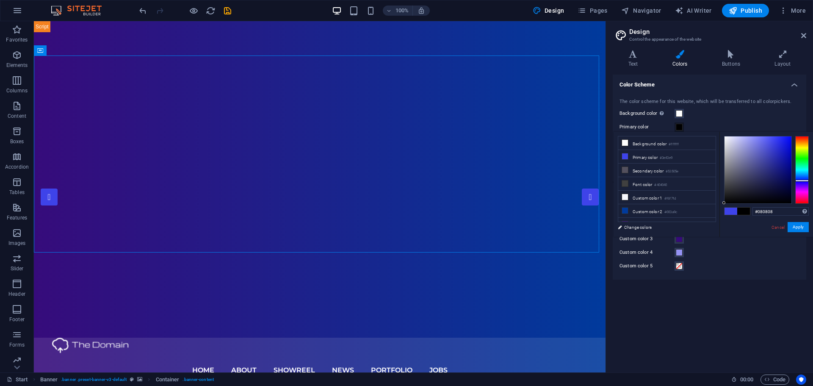
type input "#000000"
drag, startPoint x: 735, startPoint y: 148, endPoint x: 714, endPoint y: 220, distance: 75.4
click at [714, 220] on div "less Background color #ffffff Primary color #3e43e9 Secondary color #53505e Fon…" at bounding box center [713, 184] width 199 height 105
click at [797, 228] on button "Apply" at bounding box center [798, 227] width 21 height 10
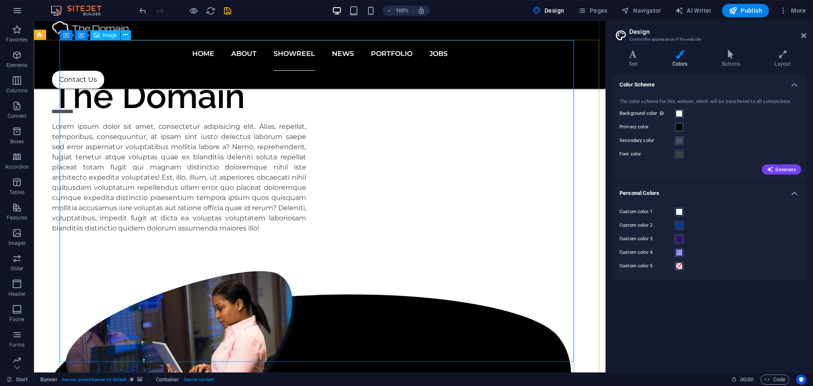
scroll to position [1355, 0]
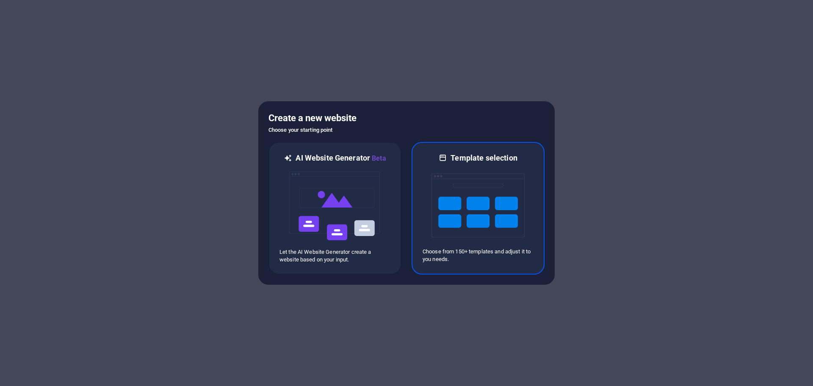
click at [479, 185] on img at bounding box center [478, 205] width 93 height 85
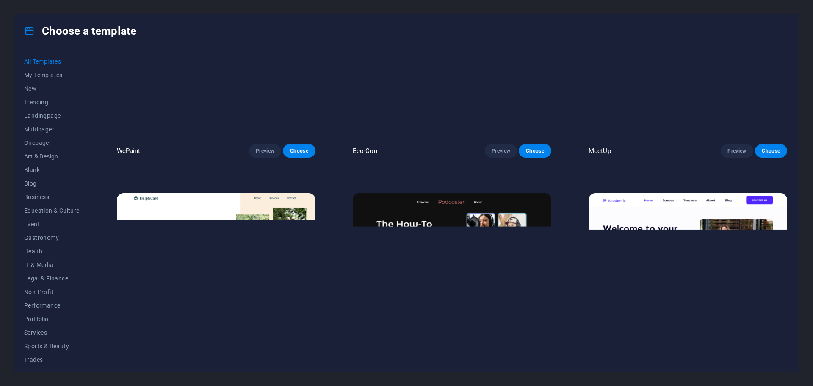
scroll to position [889, 0]
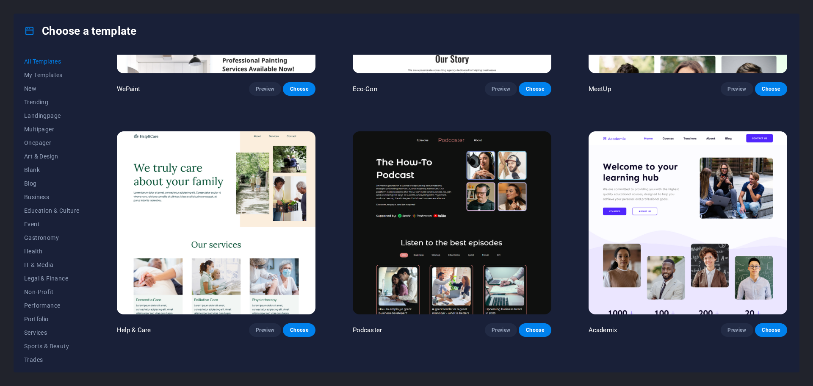
drag, startPoint x: 702, startPoint y: 356, endPoint x: 516, endPoint y: 355, distance: 185.9
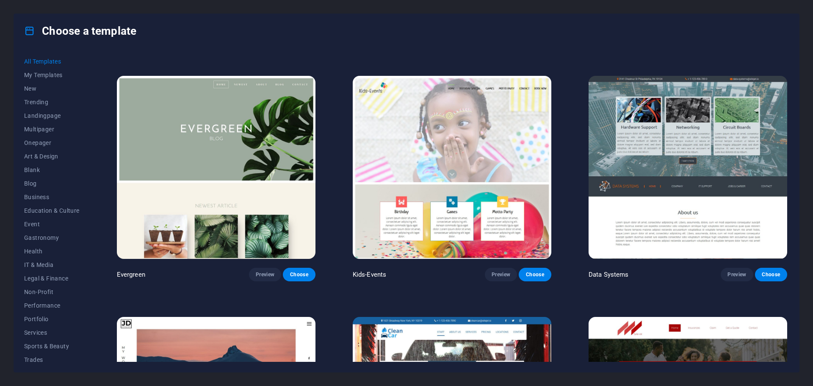
scroll to position [4489, 0]
